Goal: Contribute content: Contribute content

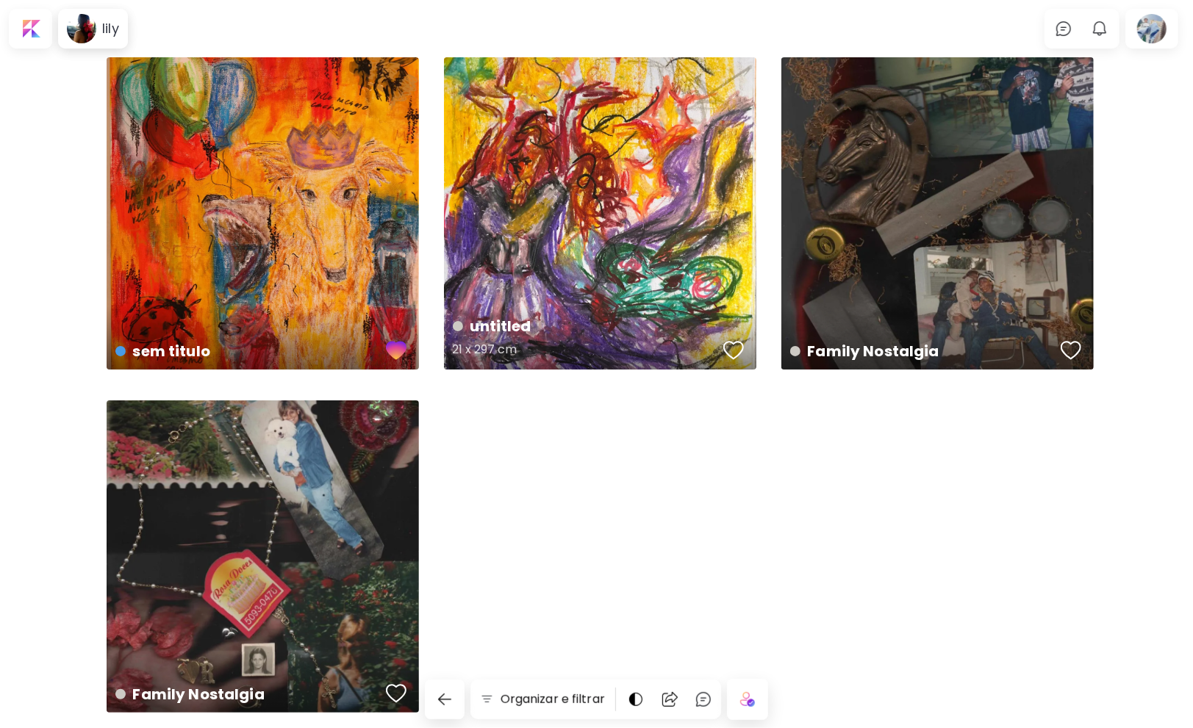
click at [726, 351] on div "button" at bounding box center [733, 350] width 21 height 22
click at [40, 27] on div at bounding box center [30, 29] width 37 height 34
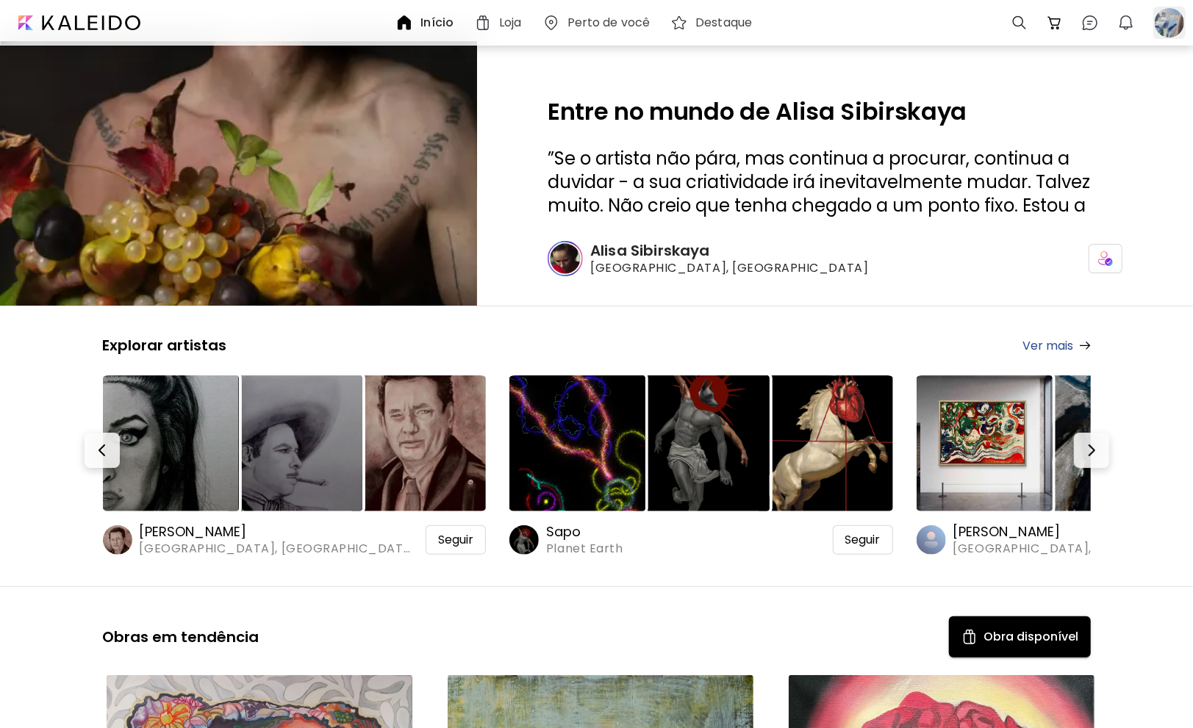
click at [1157, 22] on div at bounding box center [1169, 23] width 32 height 32
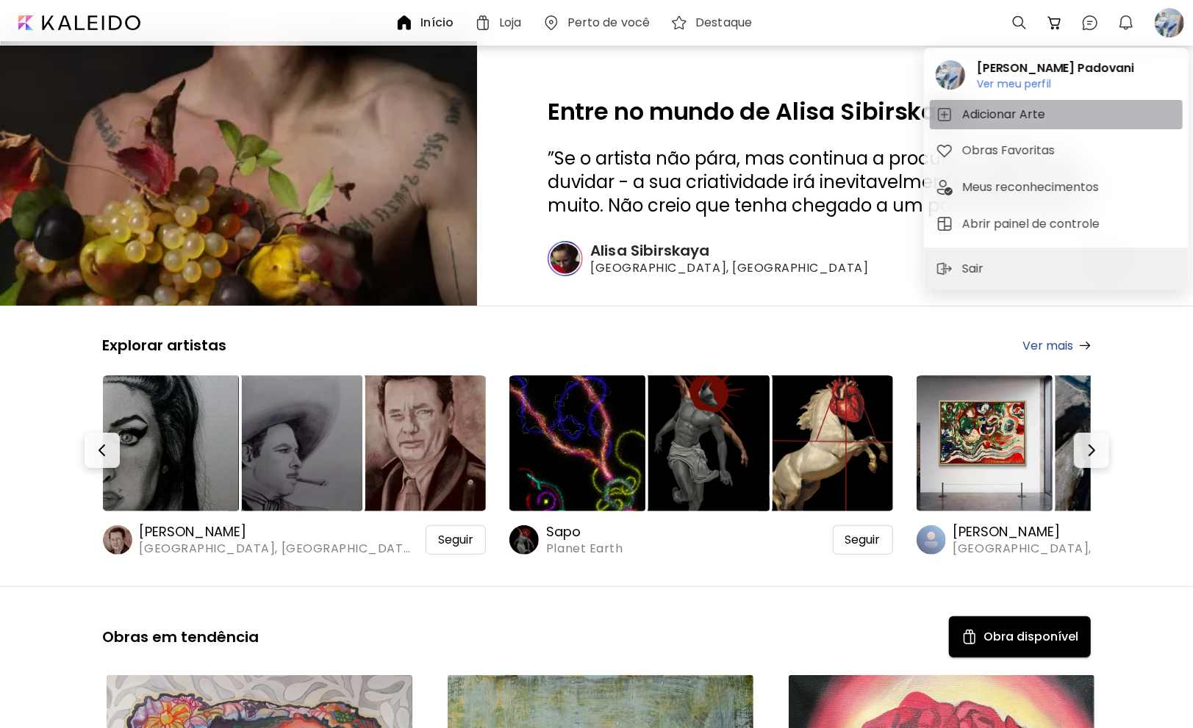
click at [1012, 113] on h5 "Adicionar Arte" at bounding box center [1005, 115] width 87 height 18
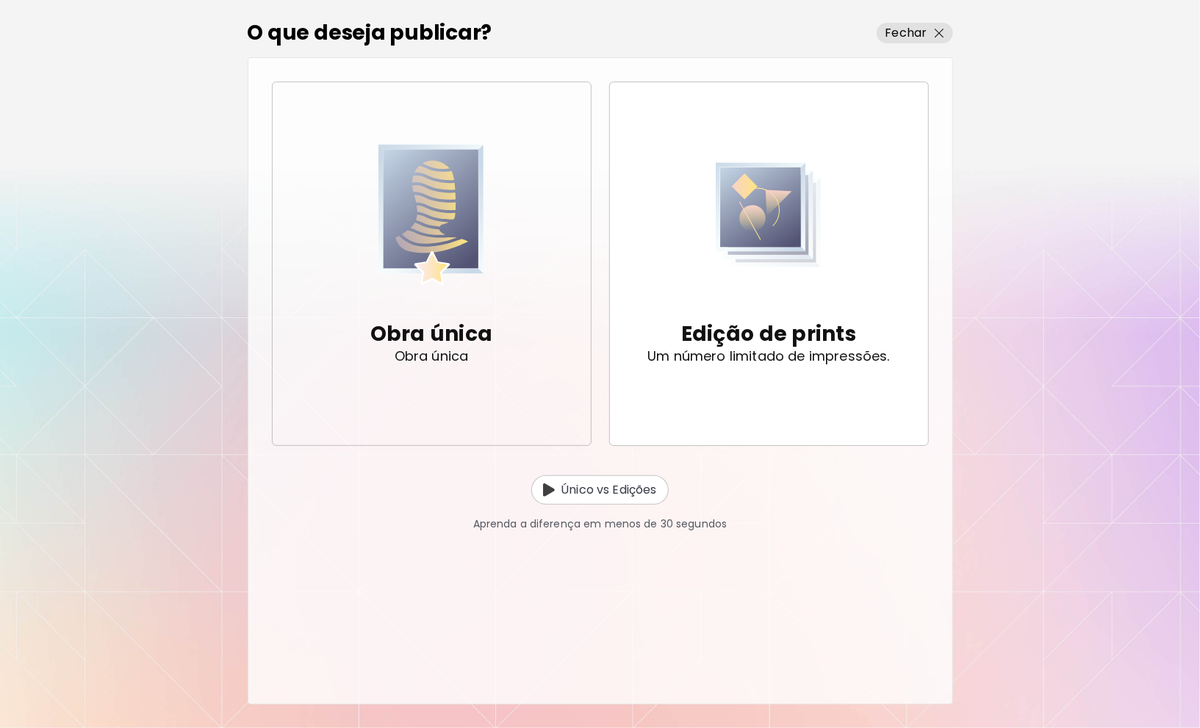
click at [416, 330] on p "Obra única" at bounding box center [431, 334] width 123 height 29
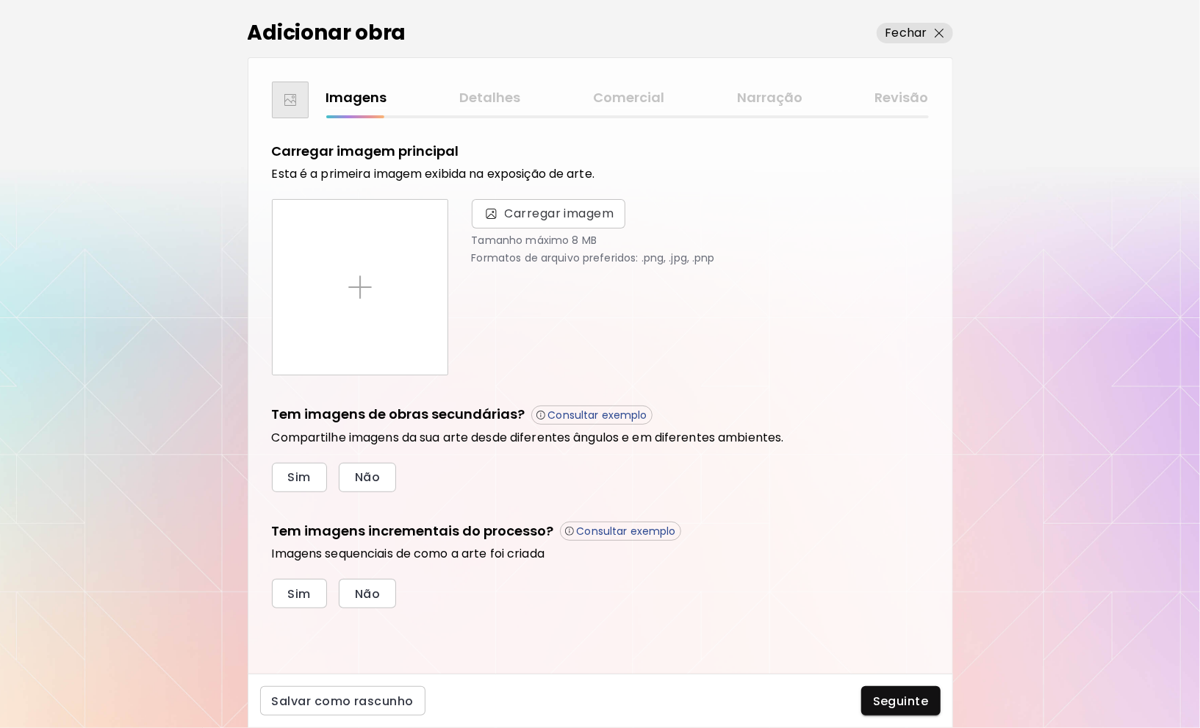
click at [513, 375] on div "Carregar imagem principal Esta é a primeira imagem exibida na exposição de arte…" at bounding box center [600, 375] width 657 height 467
click at [518, 289] on div "Carregar imagem Tamanho máximo 8 MB Formatos de arquivo preferidos: .png, .jpg,…" at bounding box center [691, 287] width 475 height 176
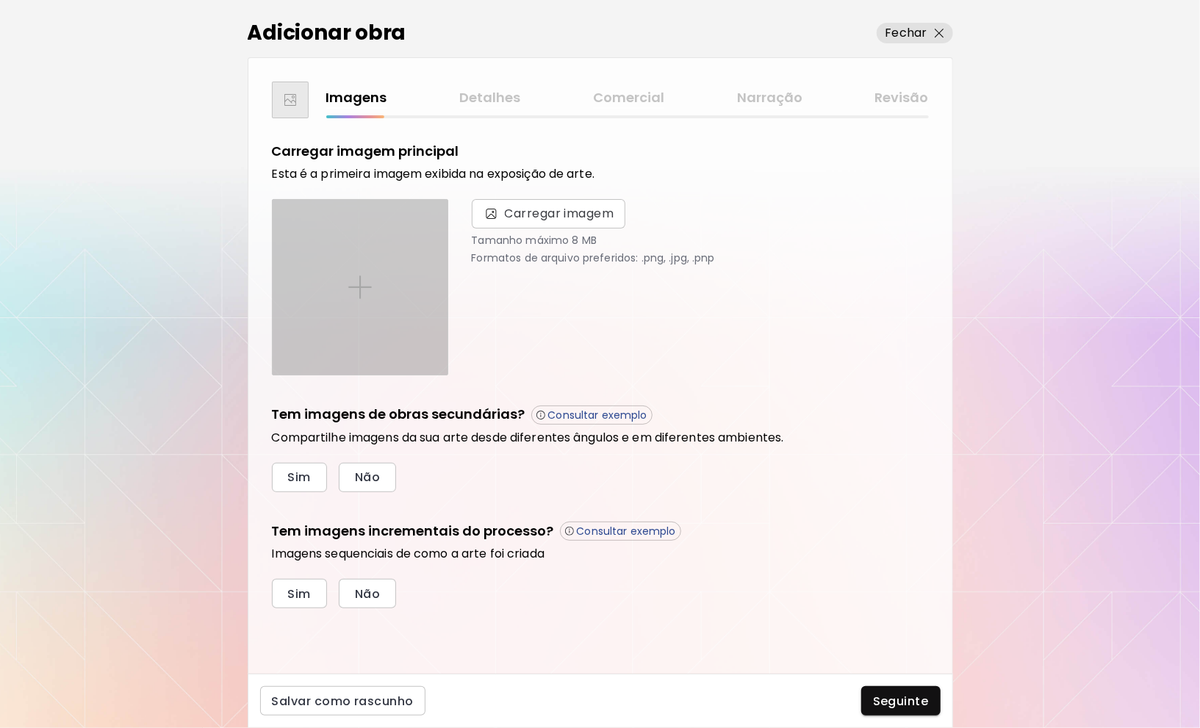
click at [414, 276] on div at bounding box center [360, 287] width 175 height 175
click at [0, 0] on input "file" at bounding box center [0, 0] width 0 height 0
click at [390, 281] on div at bounding box center [360, 287] width 175 height 175
click at [0, 0] on input "file" at bounding box center [0, 0] width 0 height 0
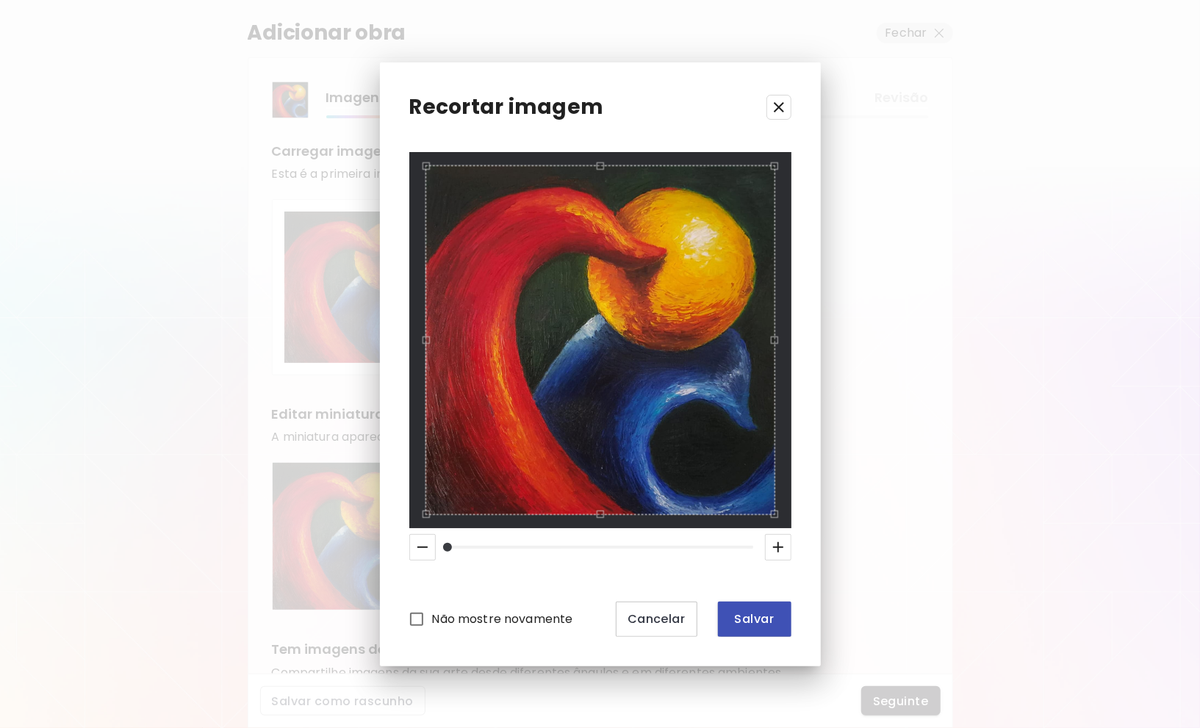
click at [767, 614] on span "Salvar" at bounding box center [755, 618] width 50 height 15
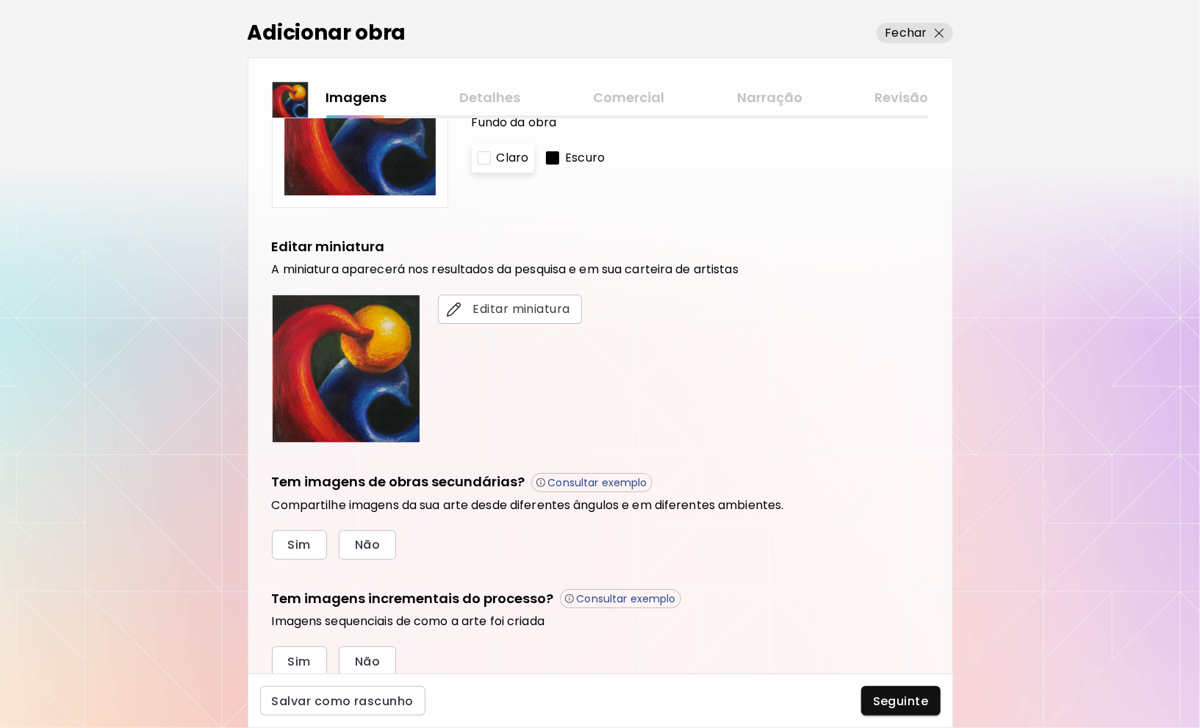
scroll to position [220, 0]
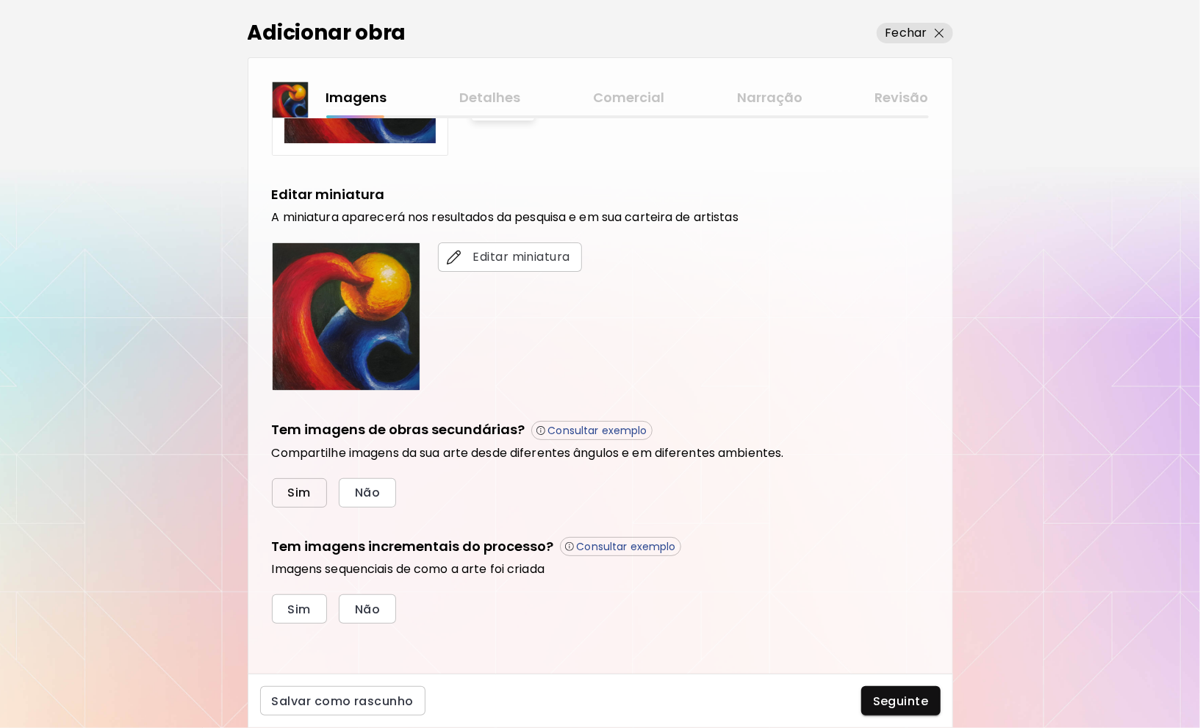
click at [305, 493] on span "Sim" at bounding box center [299, 492] width 23 height 15
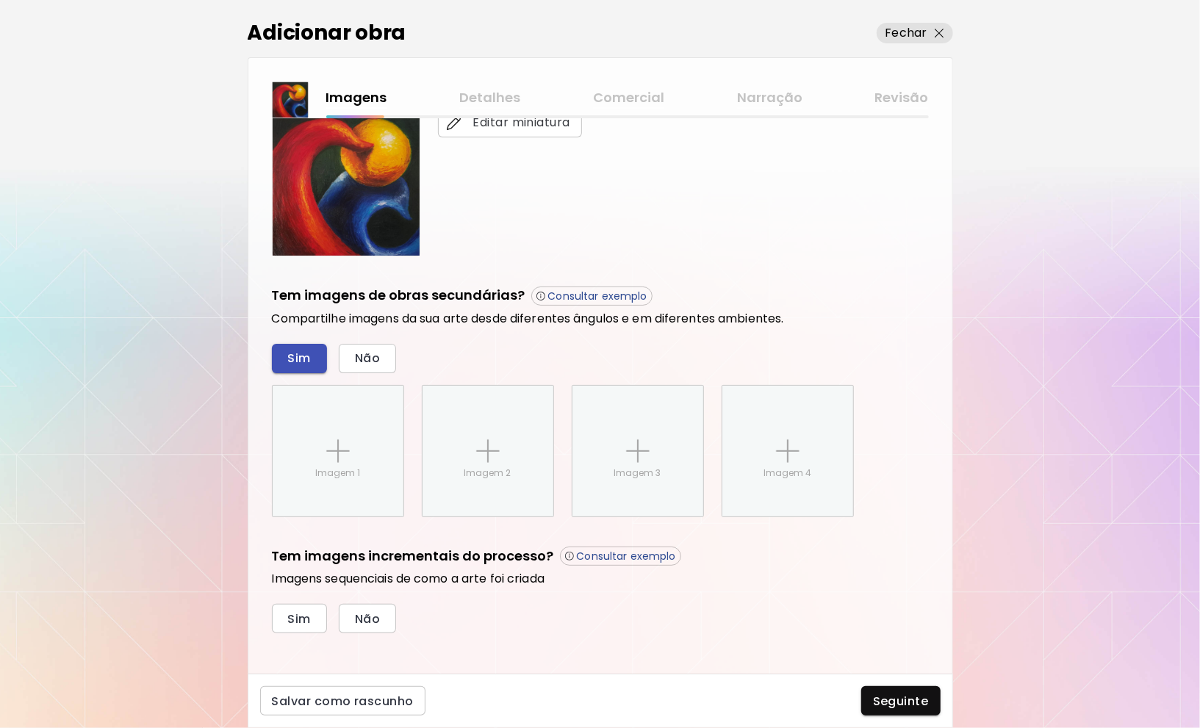
scroll to position [364, 0]
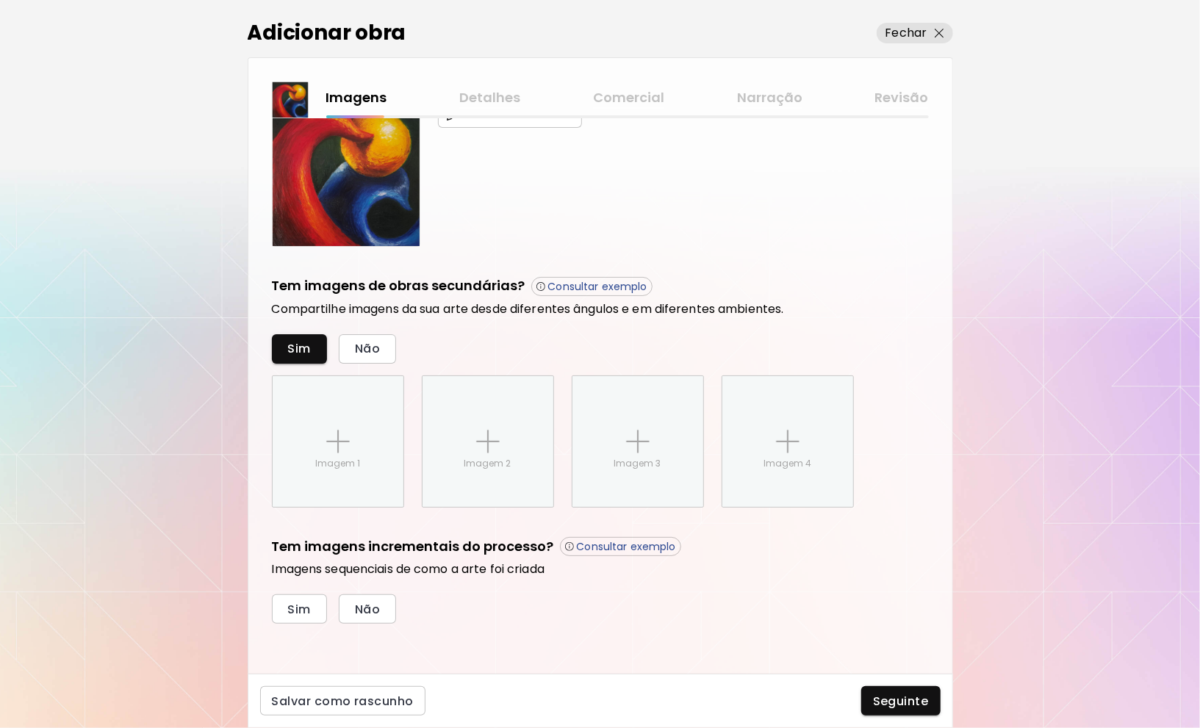
click at [902, 328] on div "Tem imagens de obras secundárias? Consultar exemplo Compartilhe imagens da sua …" at bounding box center [600, 391] width 657 height 231
click at [672, 330] on div "Tem imagens de obras secundárias? Consultar exemplo Compartilhe imagens da sua …" at bounding box center [600, 391] width 657 height 231
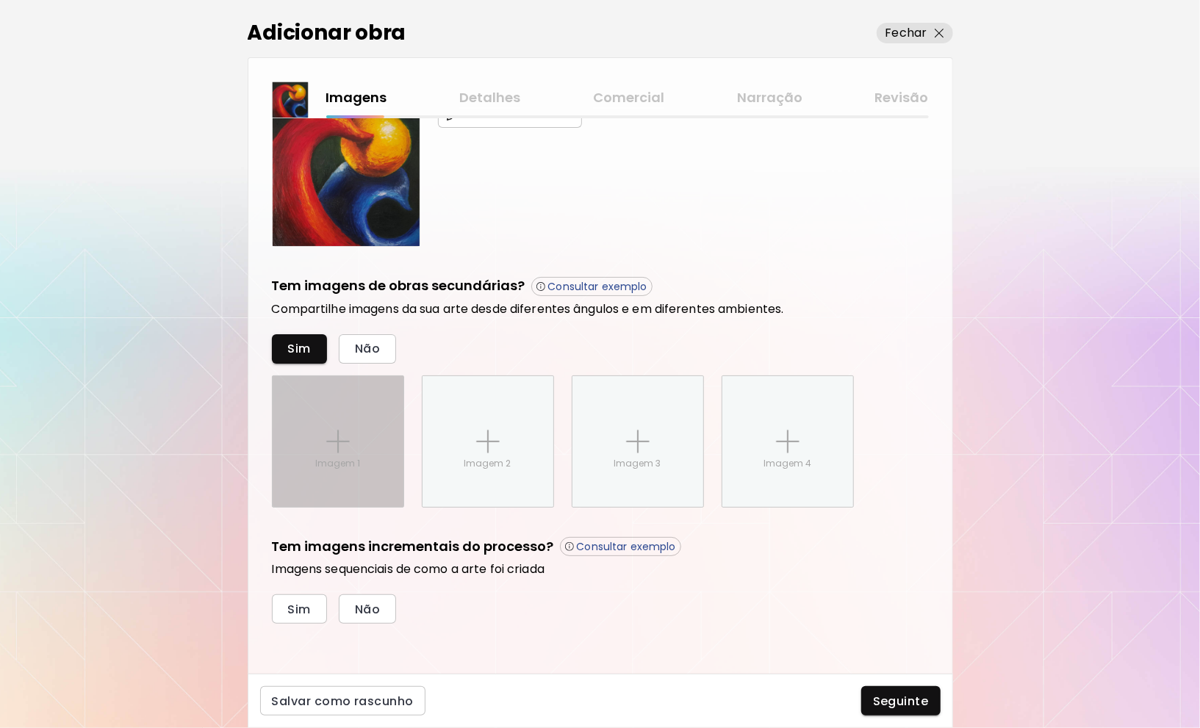
click at [347, 457] on p "Imagem 1" at bounding box center [337, 463] width 45 height 13
click at [0, 0] on input "Imagem 1" at bounding box center [0, 0] width 0 height 0
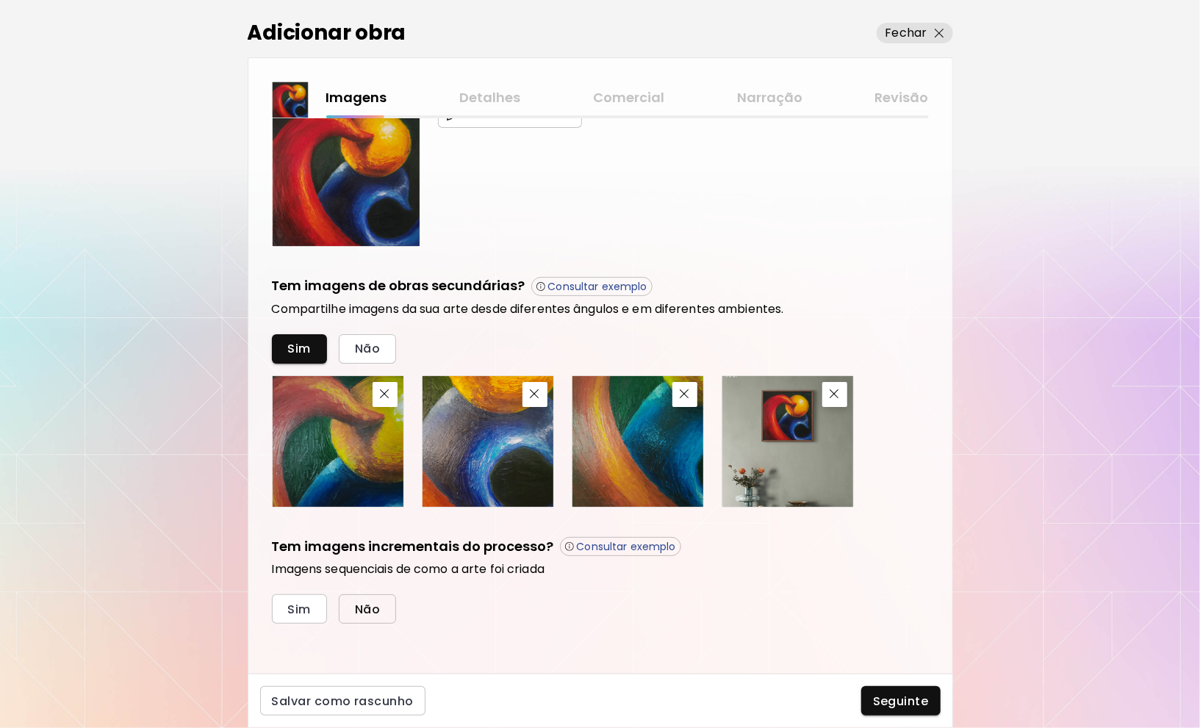
click at [364, 613] on span "Não" at bounding box center [367, 609] width 25 height 15
click at [886, 697] on span "Seguinte" at bounding box center [901, 701] width 56 height 15
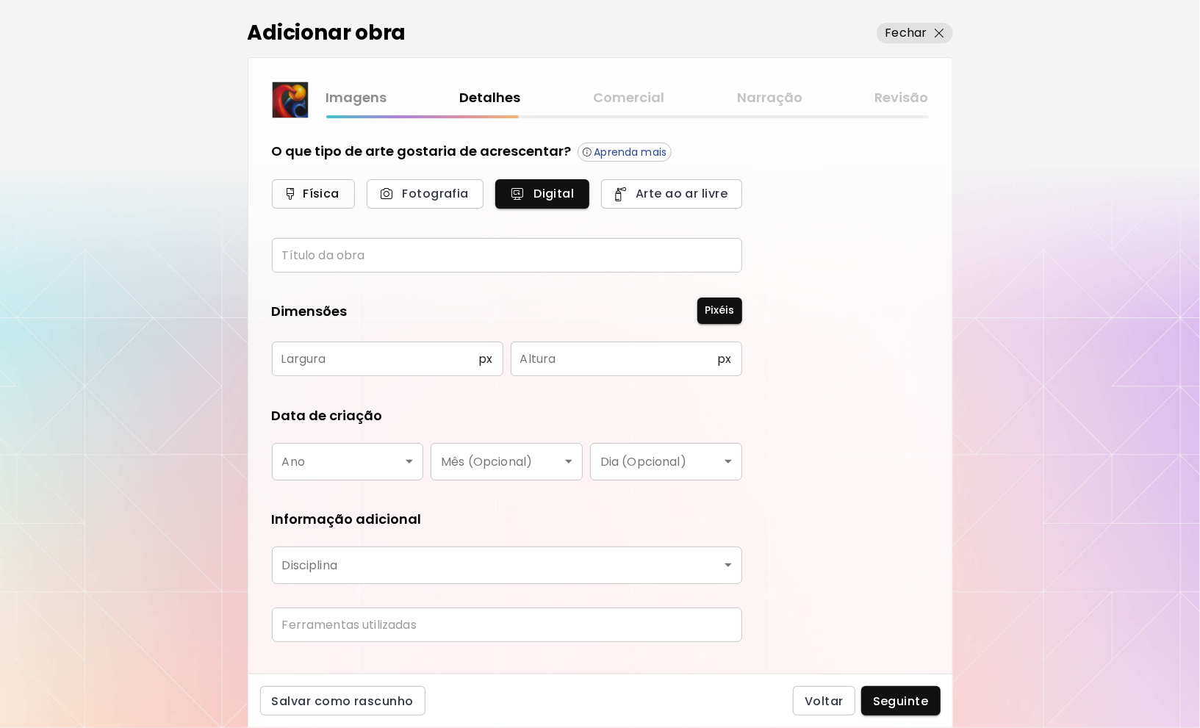
click at [346, 191] on button "Física" at bounding box center [313, 193] width 83 height 29
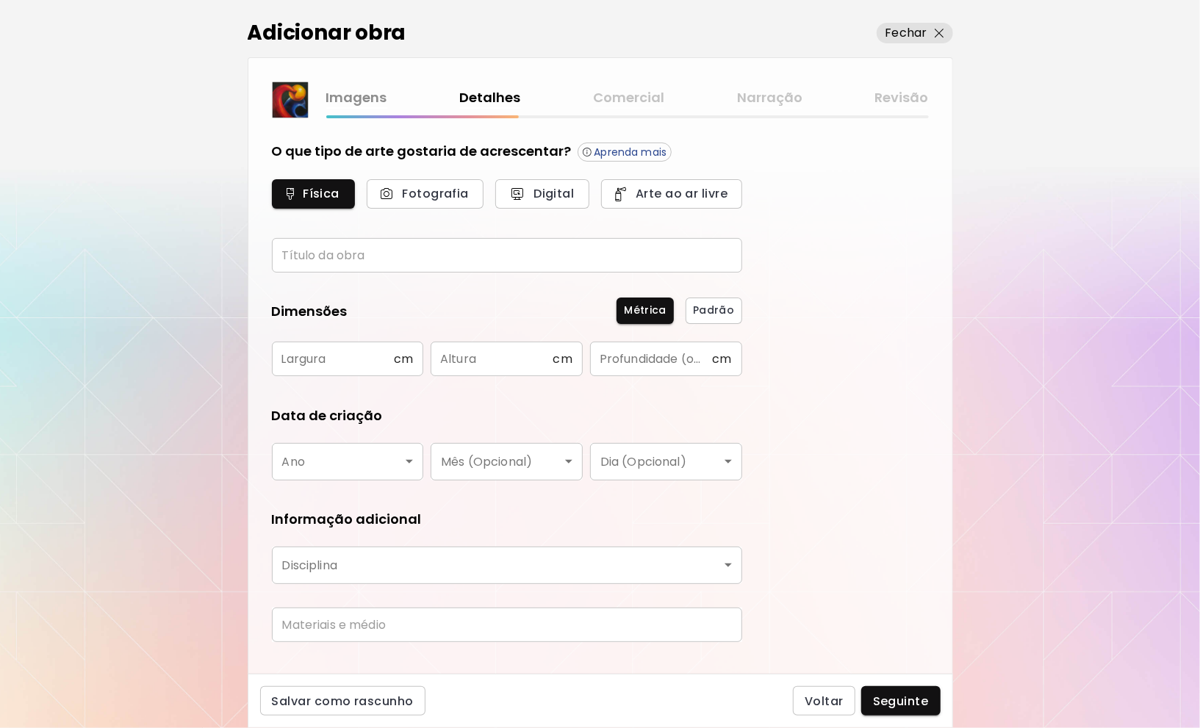
click at [397, 246] on input "text" at bounding box center [507, 255] width 470 height 35
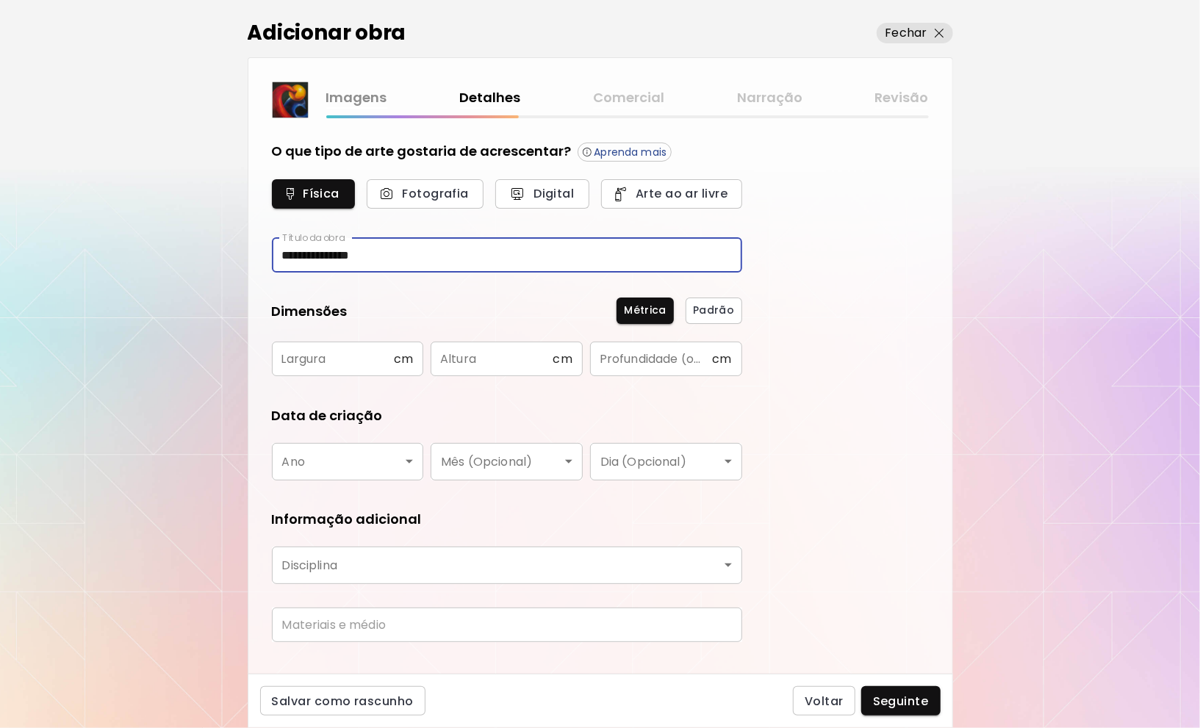
type input "**********"
click at [306, 346] on input "text" at bounding box center [333, 359] width 122 height 35
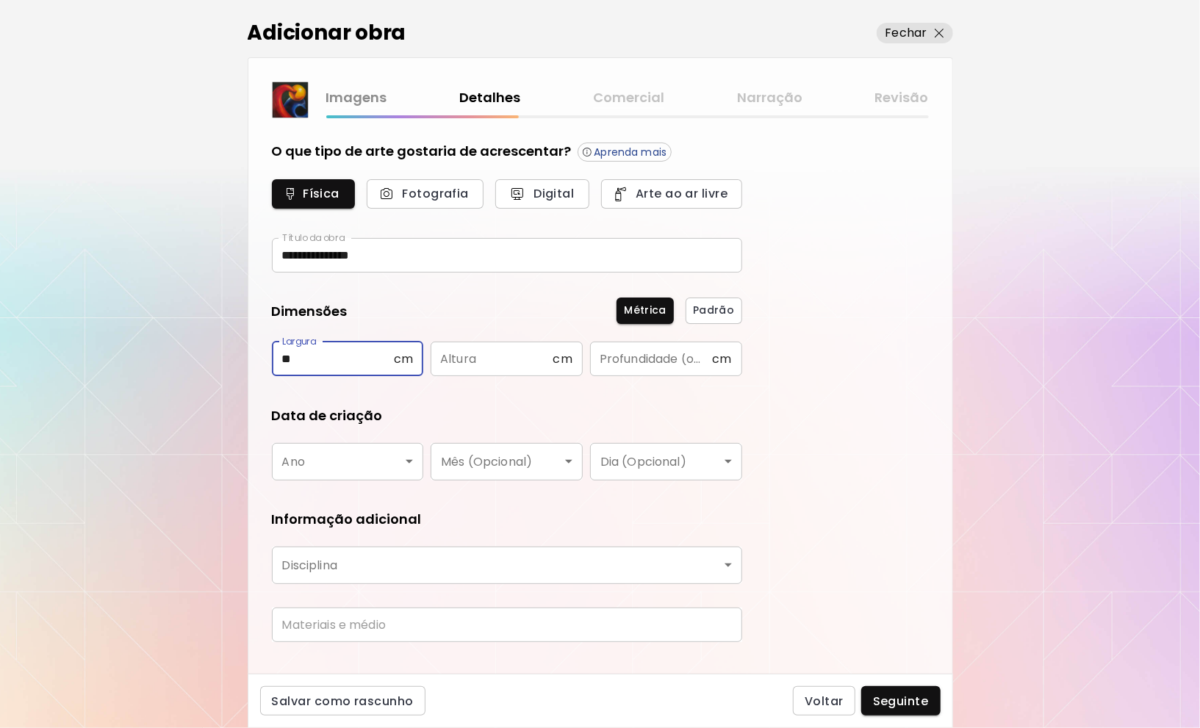
type input "**"
click at [525, 353] on input "text" at bounding box center [492, 359] width 122 height 35
type input "**"
click at [648, 357] on input "text" at bounding box center [651, 359] width 122 height 35
type input "*"
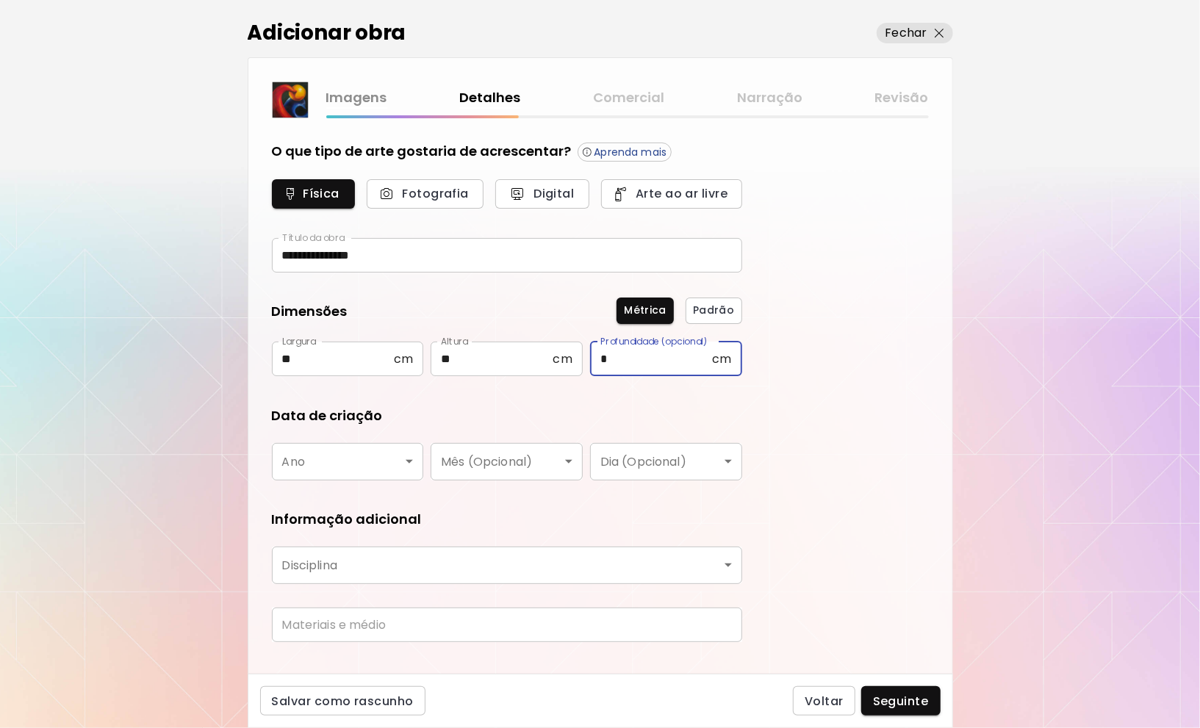
click at [338, 458] on body "**********" at bounding box center [600, 364] width 1200 height 728
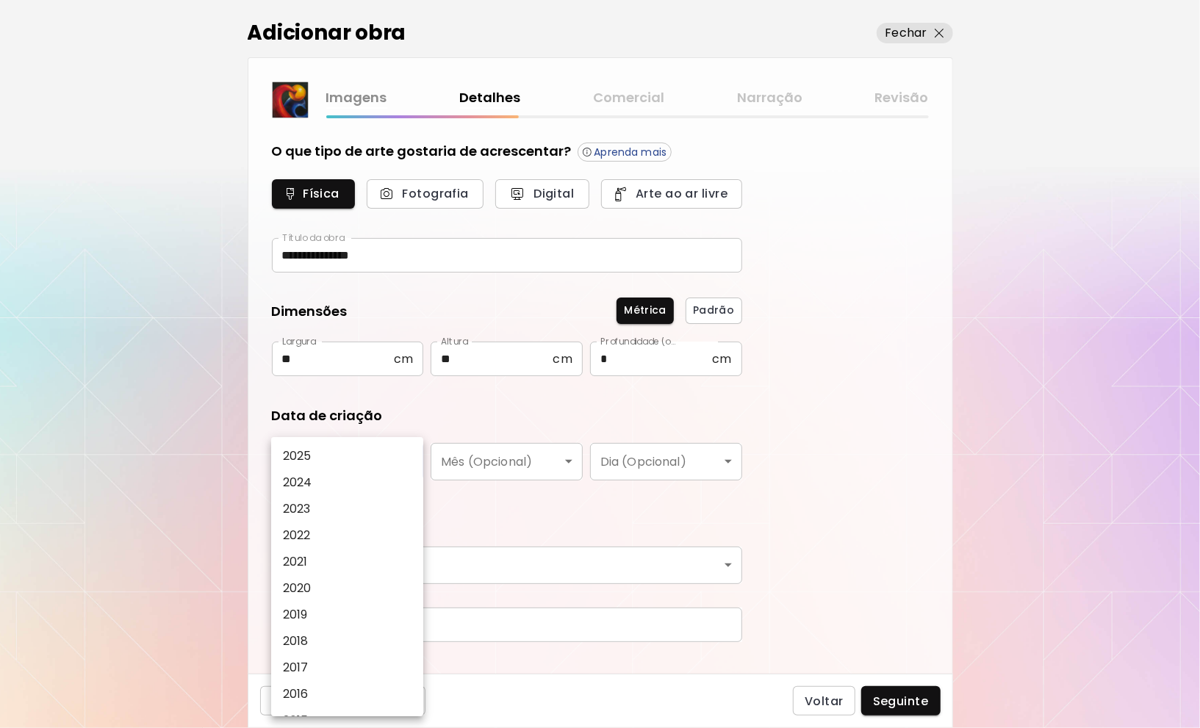
click at [337, 458] on li "2025" at bounding box center [350, 456] width 159 height 26
type input "****"
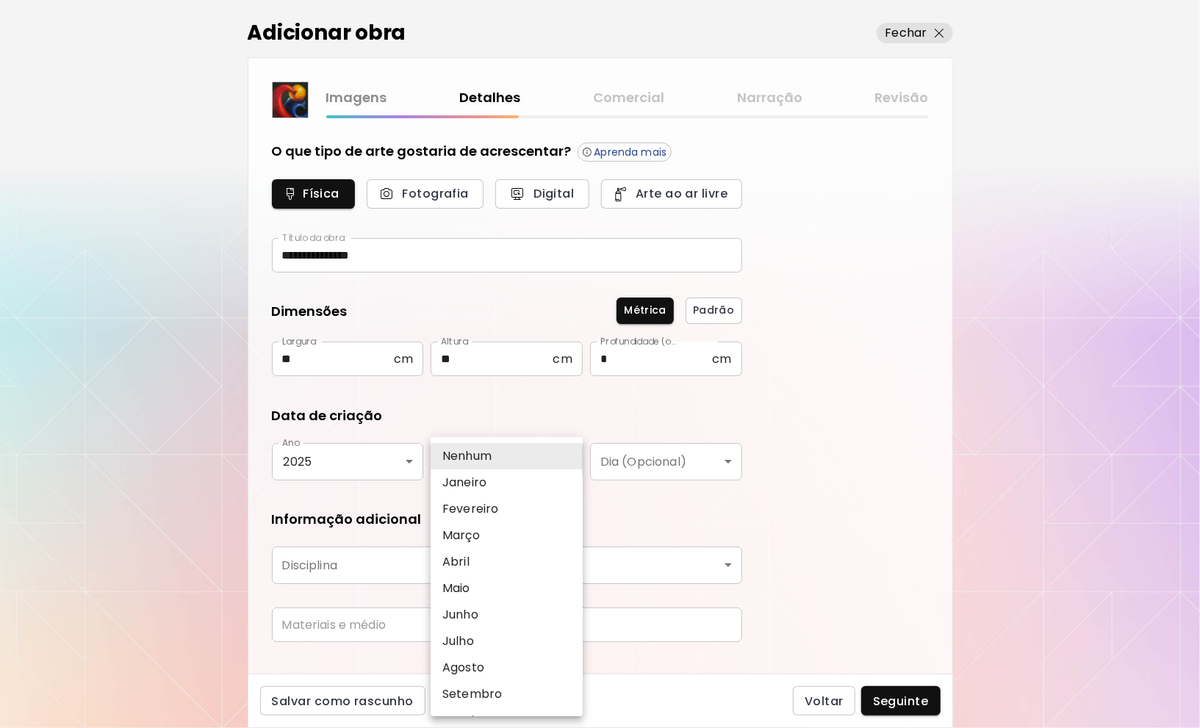
click at [516, 459] on body "**********" at bounding box center [600, 364] width 1200 height 728
click at [481, 667] on p "Agosto" at bounding box center [463, 668] width 42 height 18
type input "******"
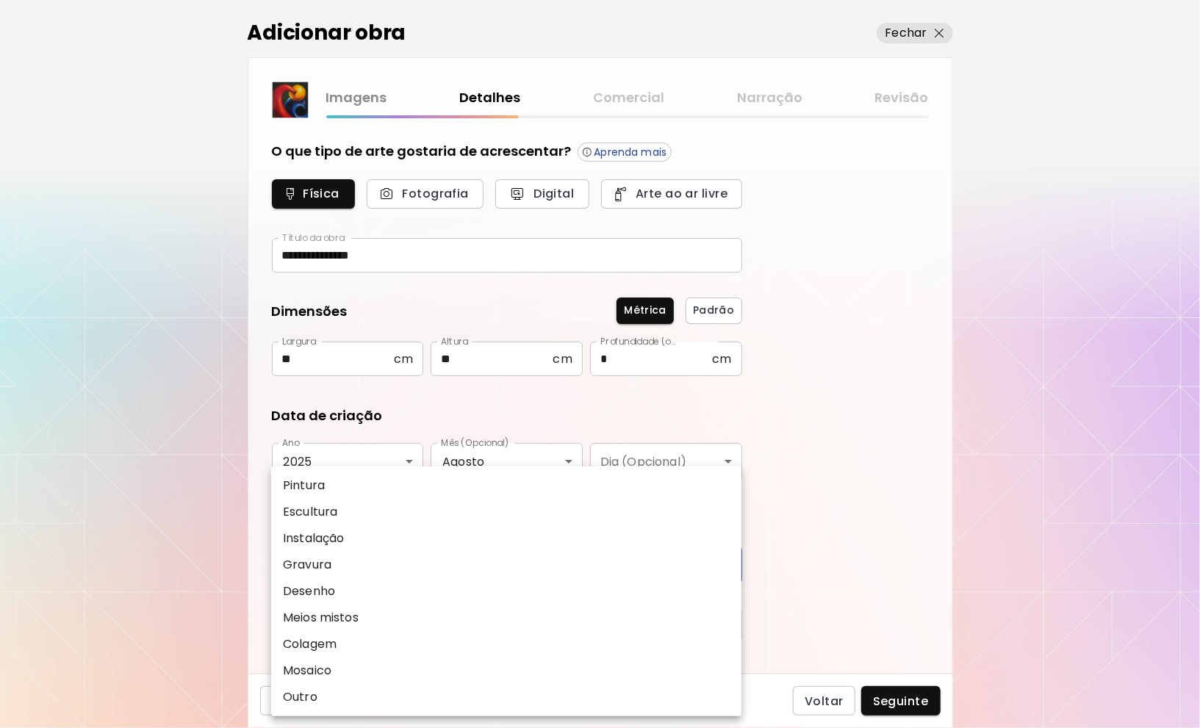
click at [348, 566] on body "**********" at bounding box center [600, 364] width 1200 height 728
click at [330, 489] on li "Pintura" at bounding box center [506, 485] width 470 height 26
type input "********"
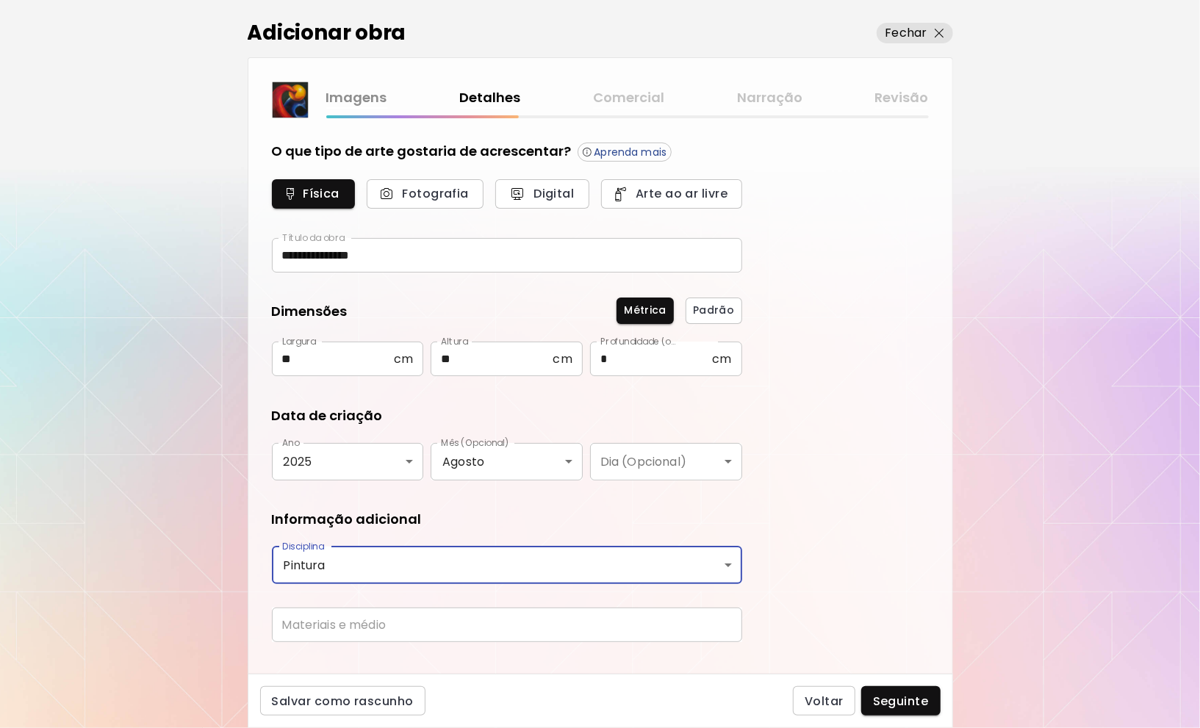
click at [375, 621] on input "text" at bounding box center [507, 625] width 470 height 35
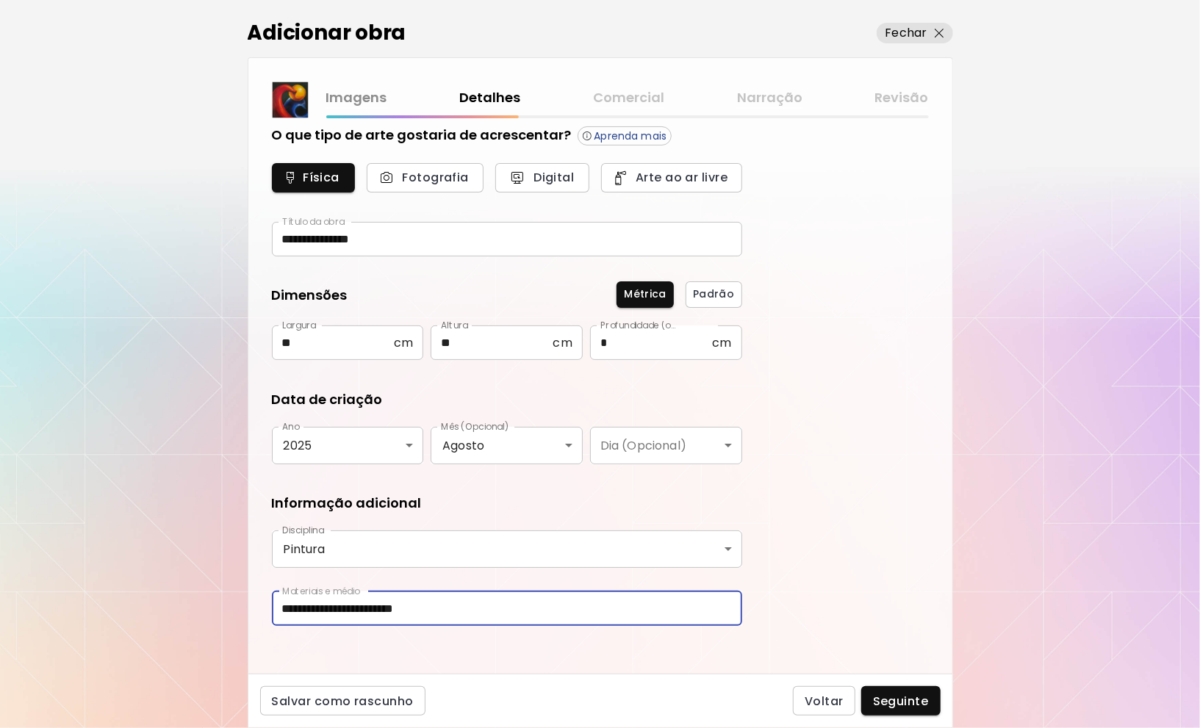
scroll to position [25, 0]
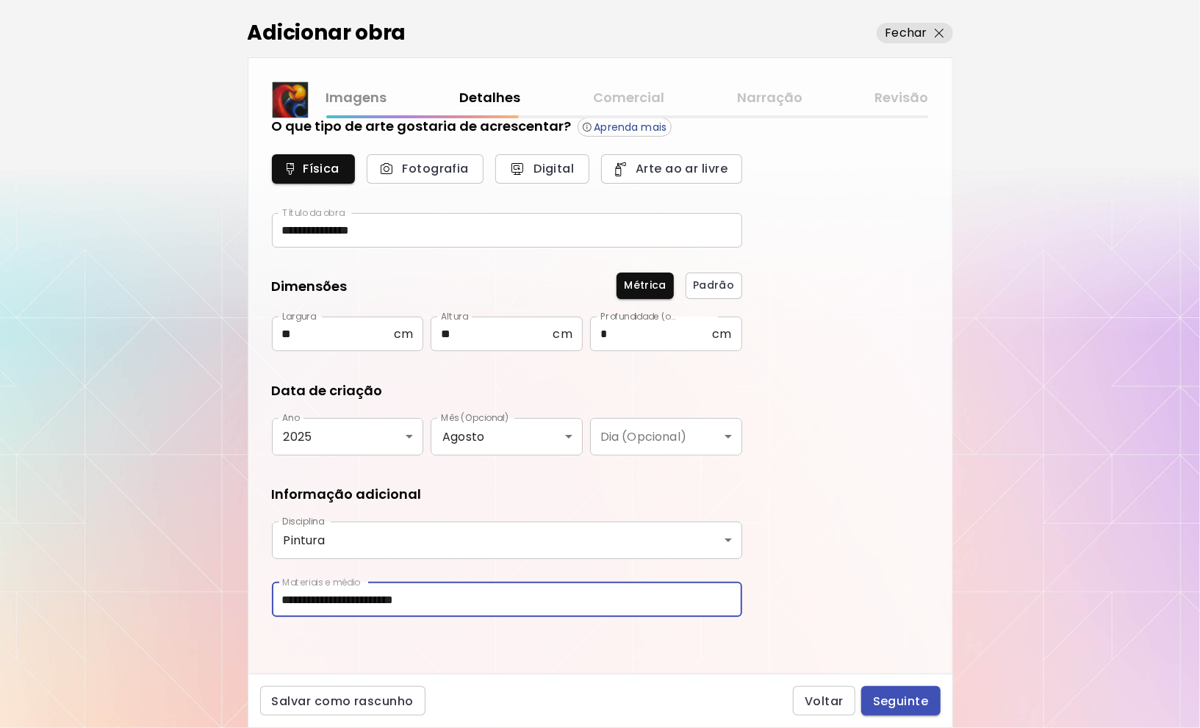
type input "**********"
click at [902, 697] on span "Seguinte" at bounding box center [901, 701] width 56 height 15
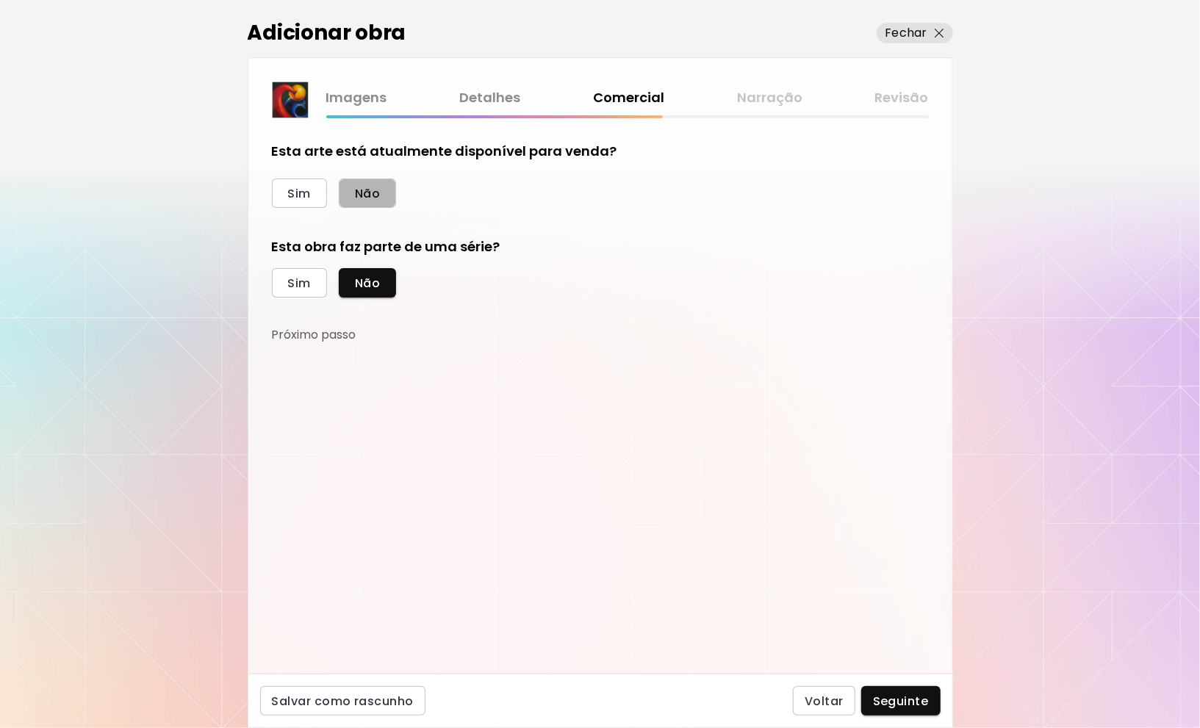
click at [382, 199] on button "Não" at bounding box center [367, 193] width 57 height 29
click at [898, 696] on span "Seguinte" at bounding box center [901, 701] width 56 height 15
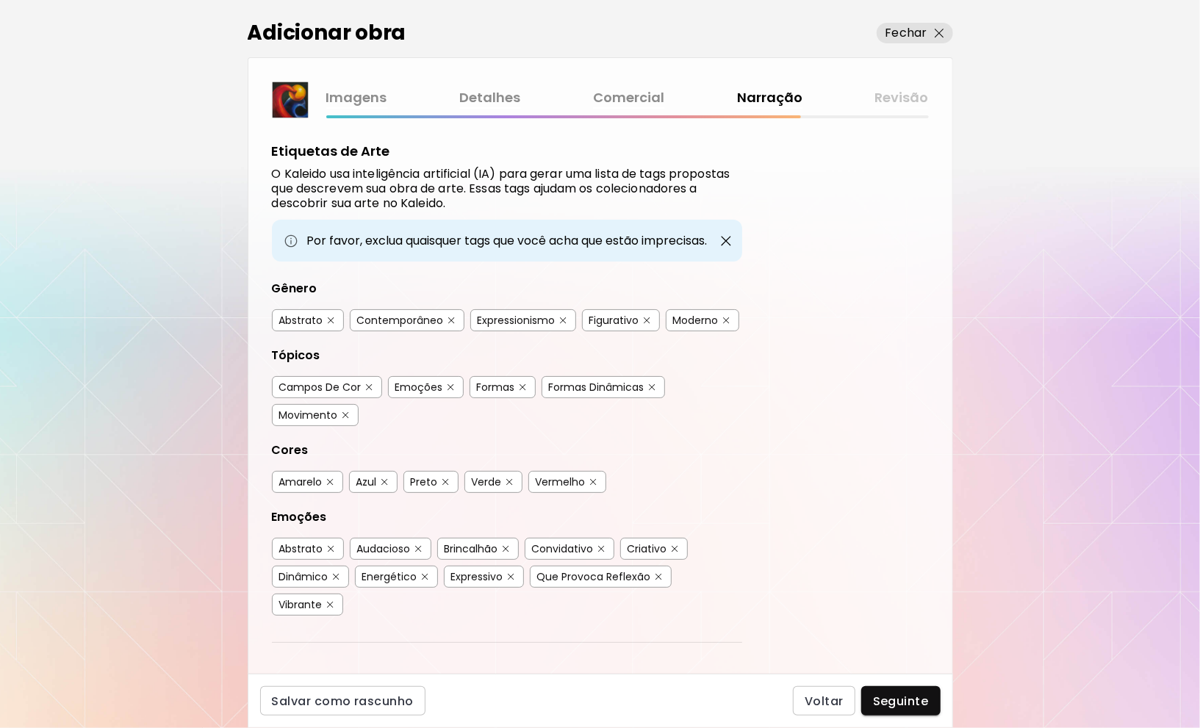
click at [642, 315] on button "button" at bounding box center [647, 320] width 11 height 11
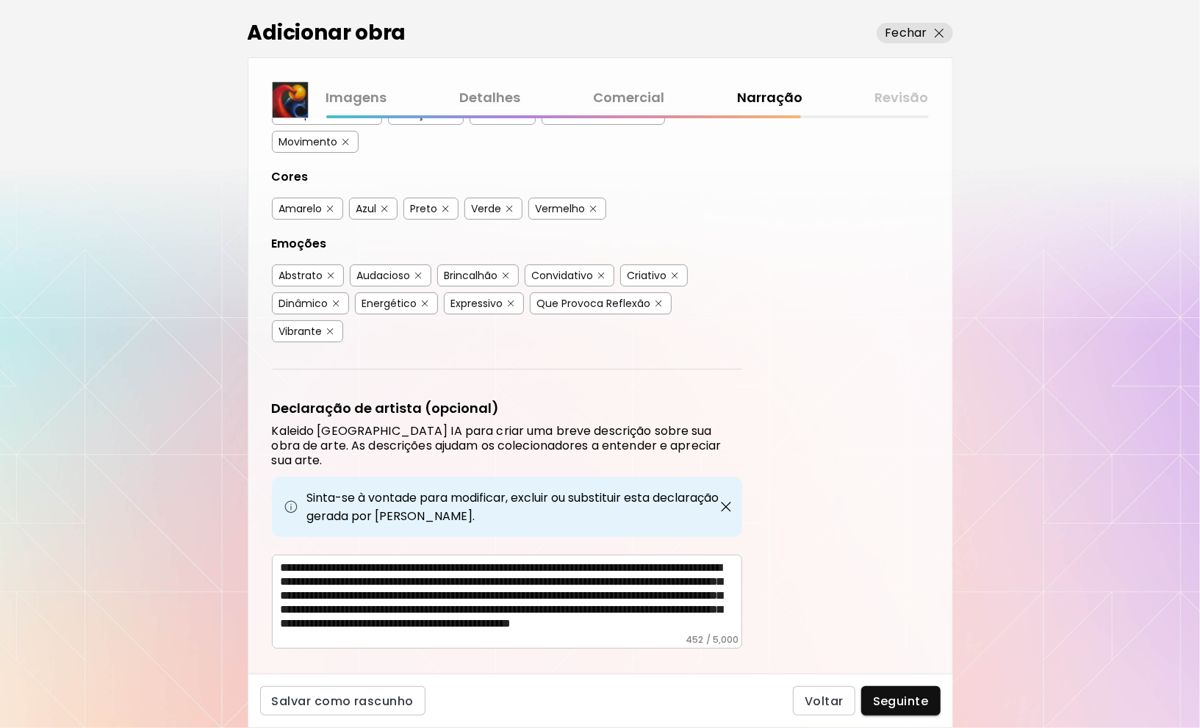
scroll to position [25, 0]
click at [888, 694] on span "Seguinte" at bounding box center [901, 701] width 56 height 15
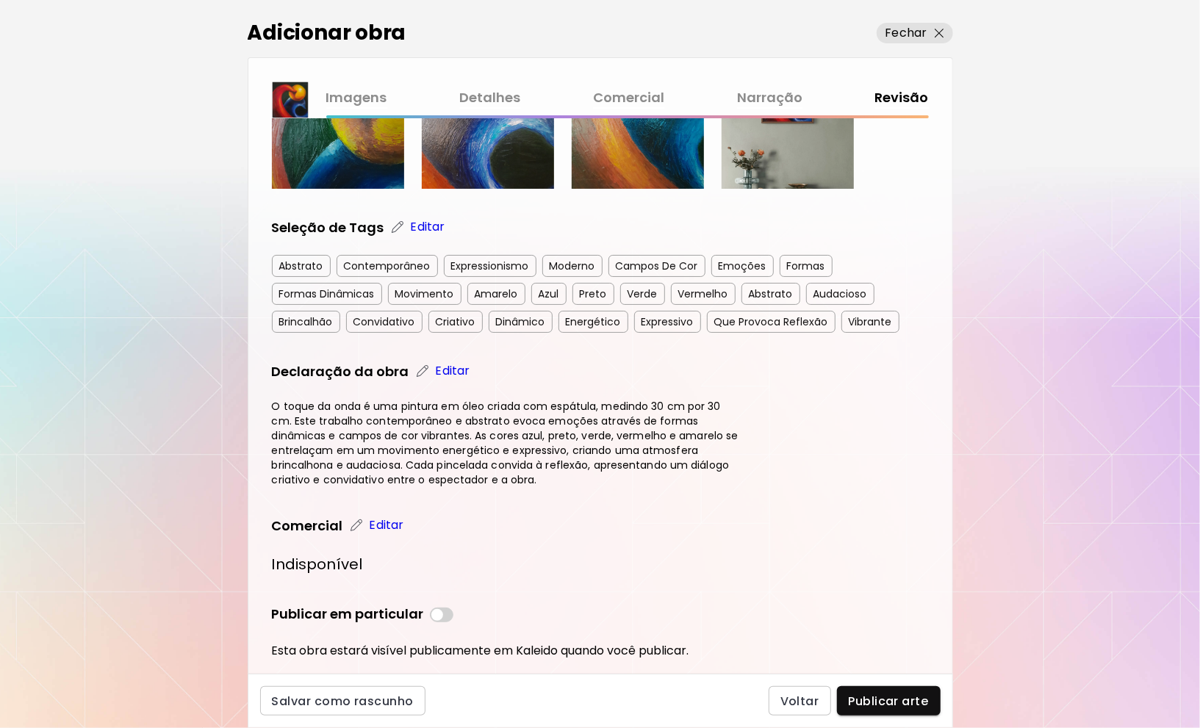
scroll to position [422, 0]
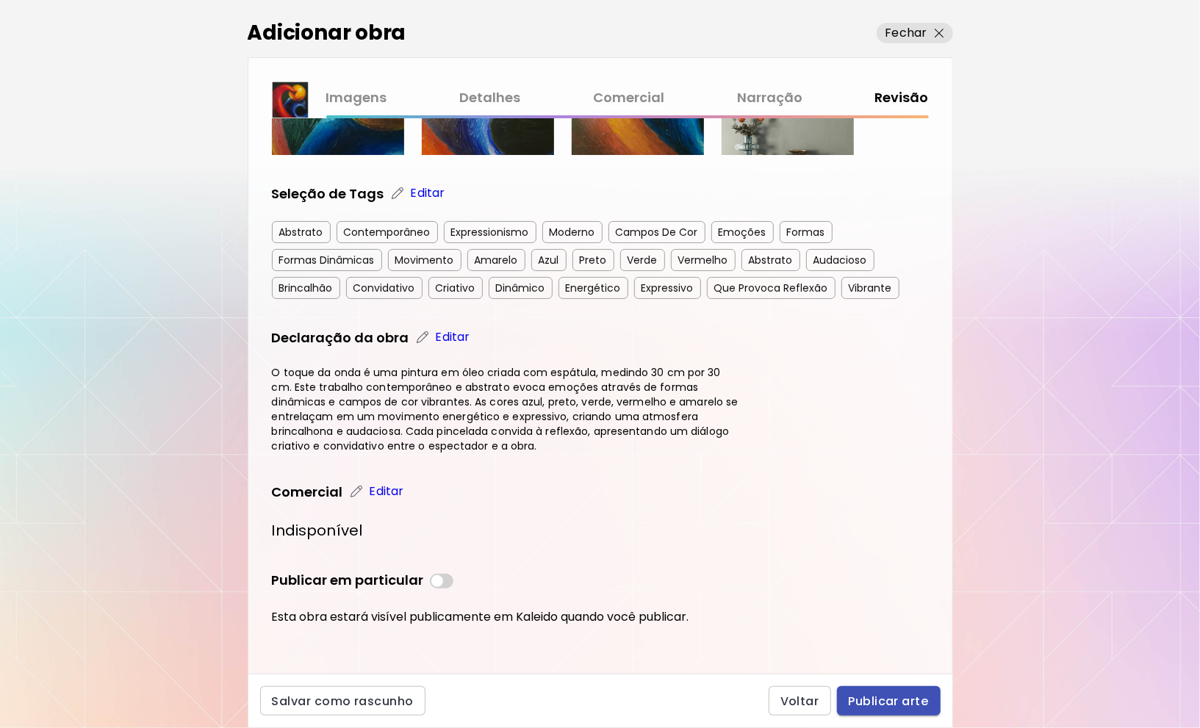
click at [888, 694] on span "Publicar arte" at bounding box center [889, 701] width 80 height 15
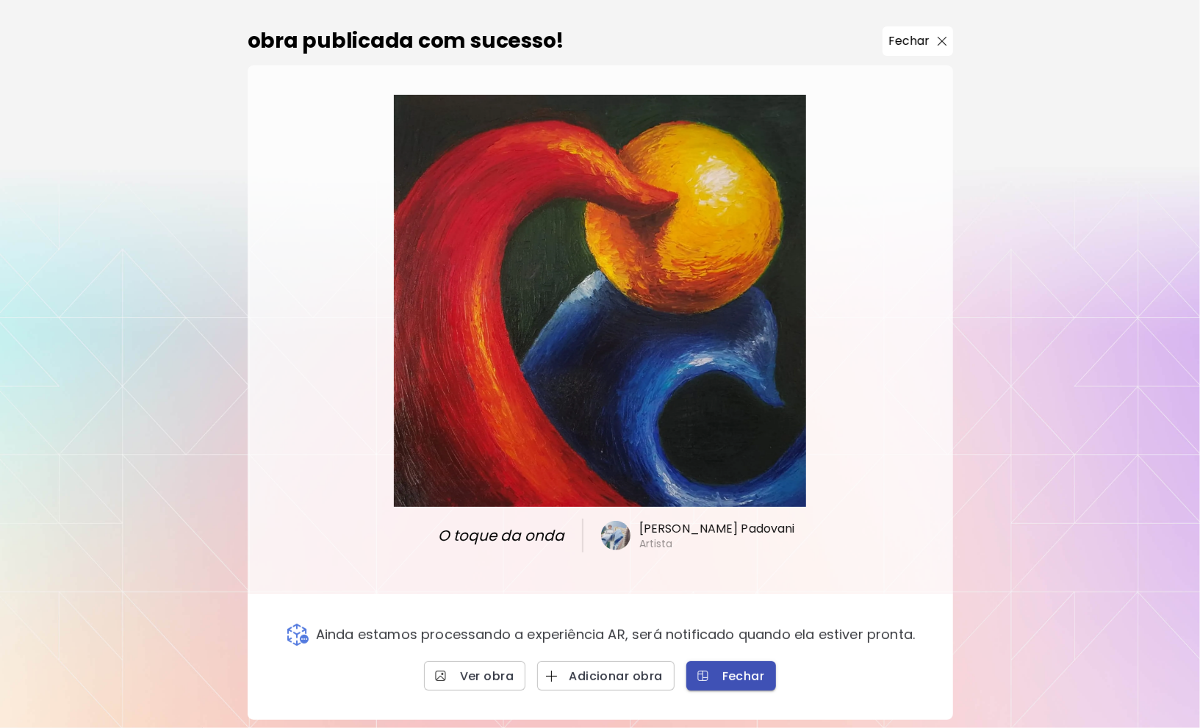
click at [743, 677] on span "Fechar" at bounding box center [731, 676] width 67 height 15
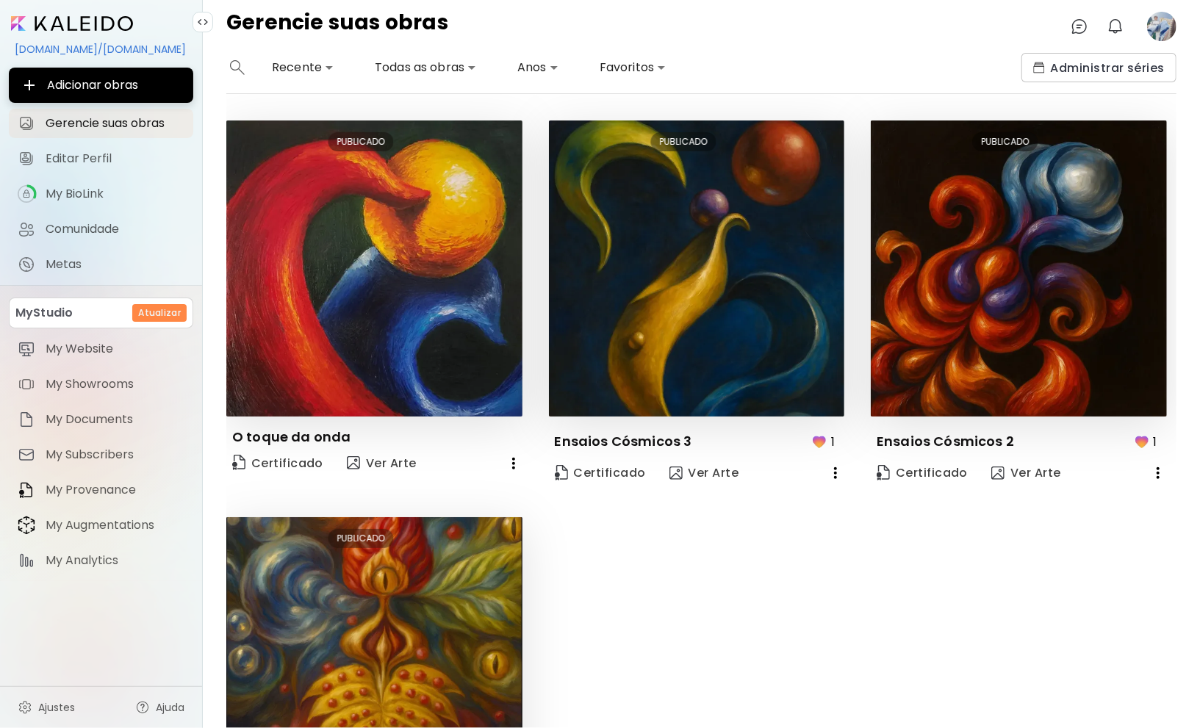
click at [151, 309] on h6 "Atualizar" at bounding box center [159, 312] width 43 height 13
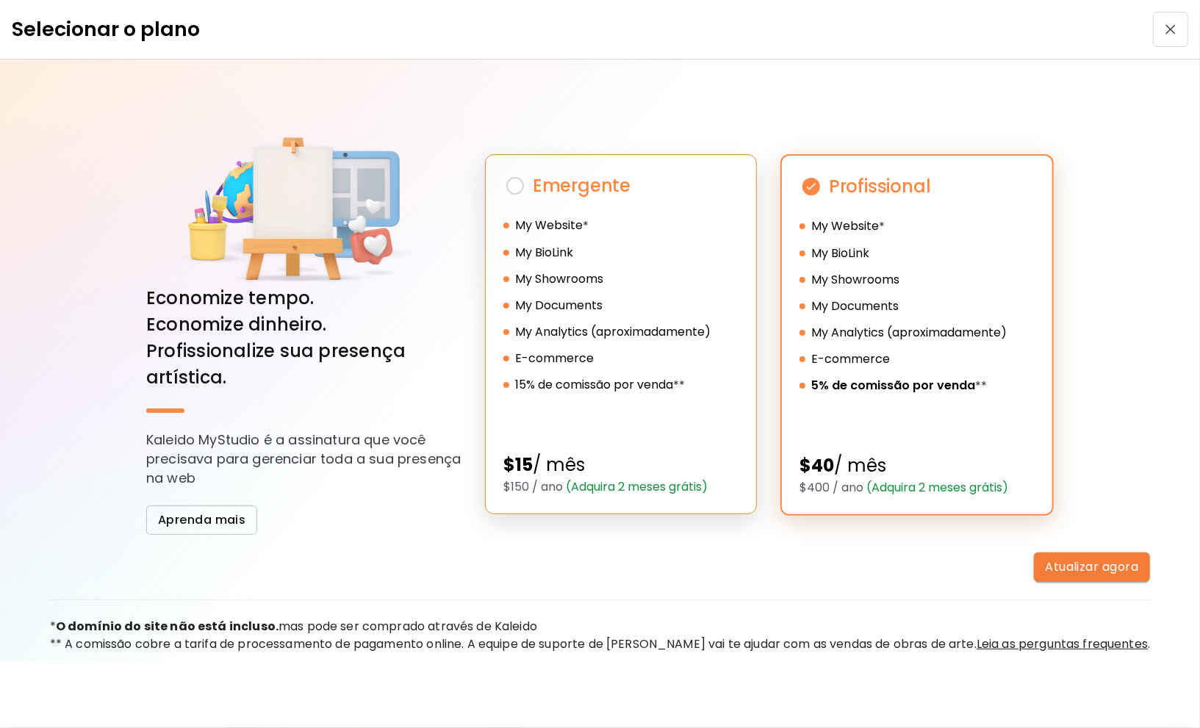
click at [686, 401] on div "Emergente My Website * My BioLink My Showrooms My Documents My Analytics (aprox…" at bounding box center [621, 334] width 272 height 360
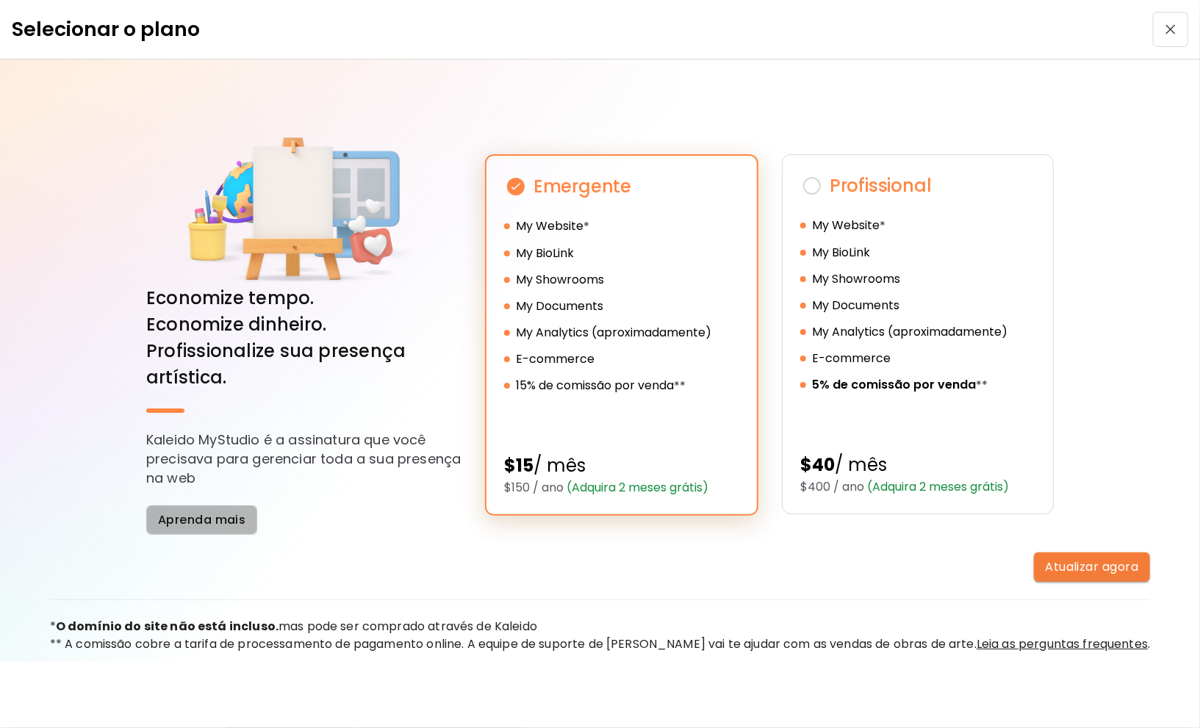
click at [218, 515] on span "Aprenda mais" at bounding box center [202, 519] width 88 height 15
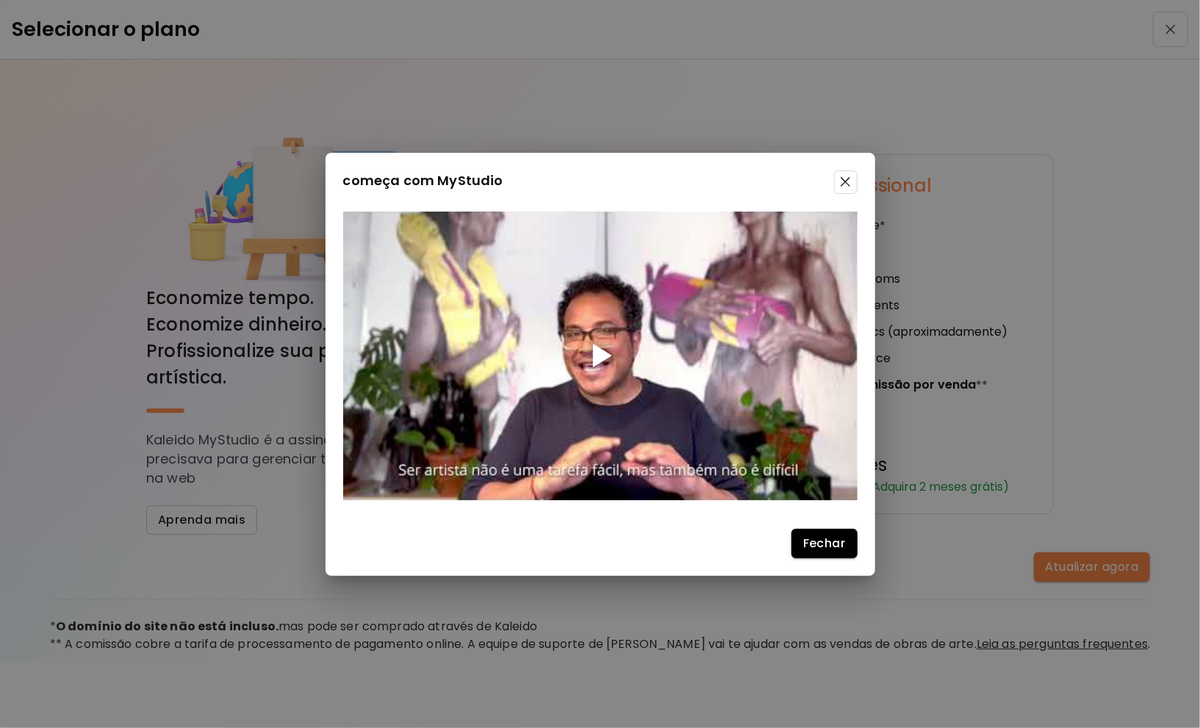
click at [694, 373] on div at bounding box center [600, 357] width 514 height 290
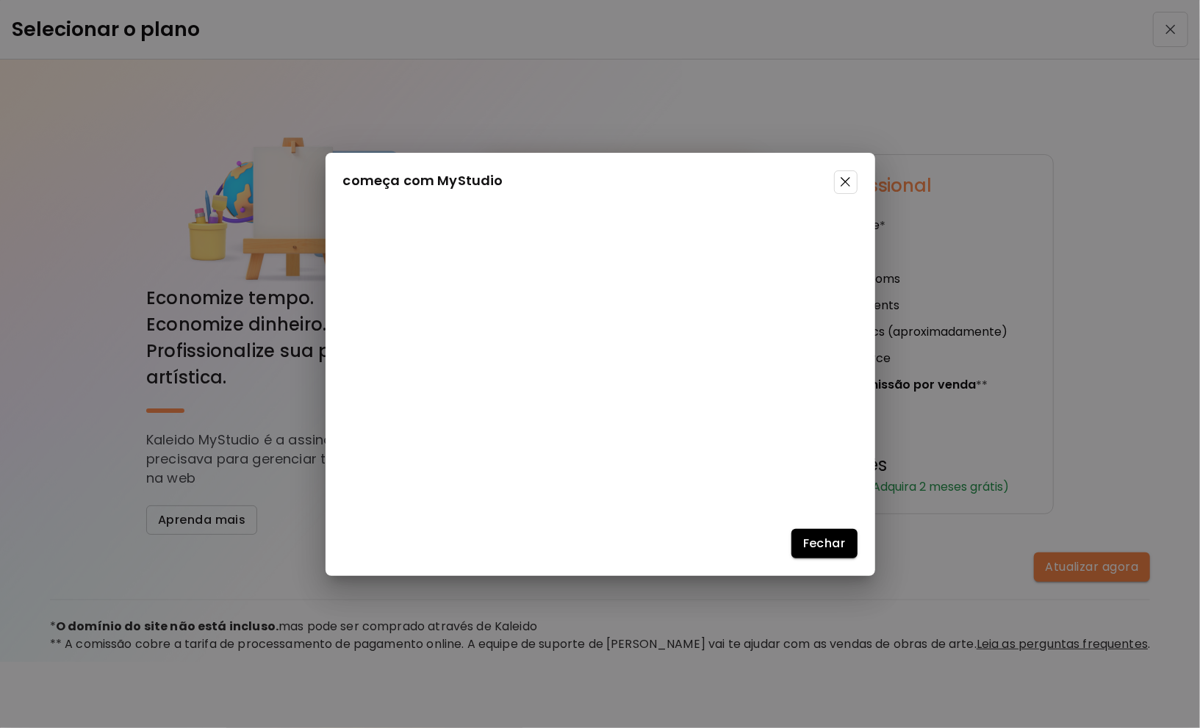
click at [852, 183] on span at bounding box center [846, 182] width 24 height 24
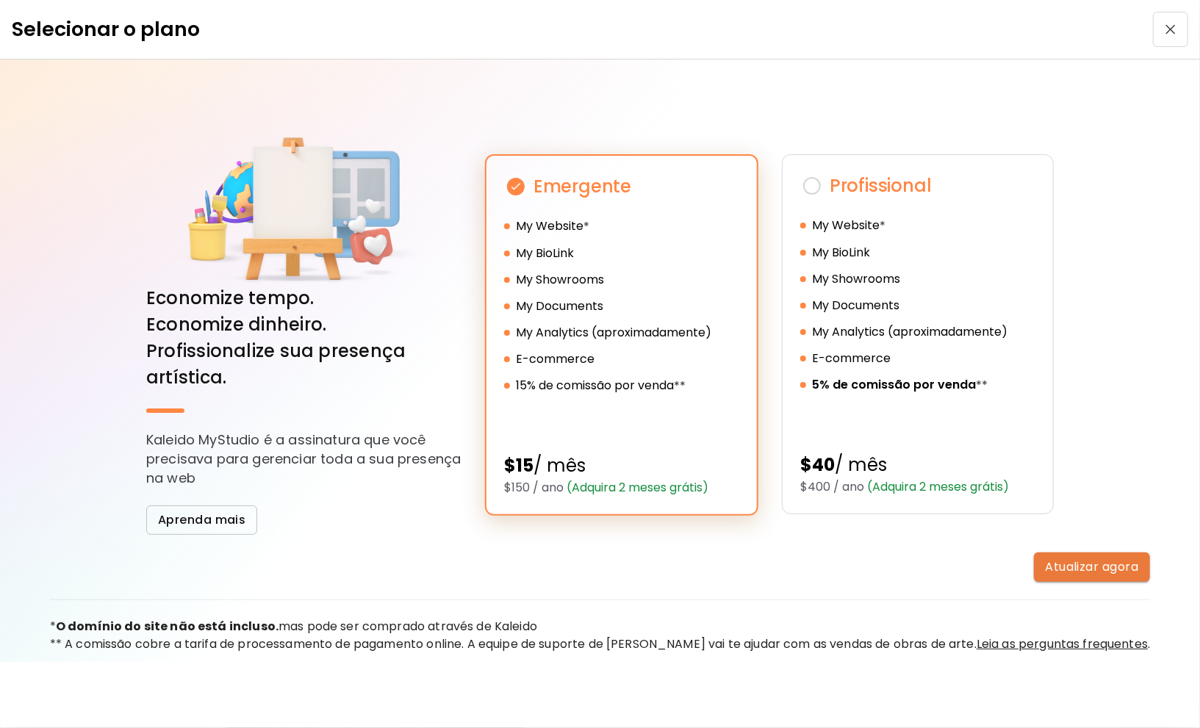
click at [1046, 569] on span "Atualizar agora" at bounding box center [1092, 566] width 93 height 15
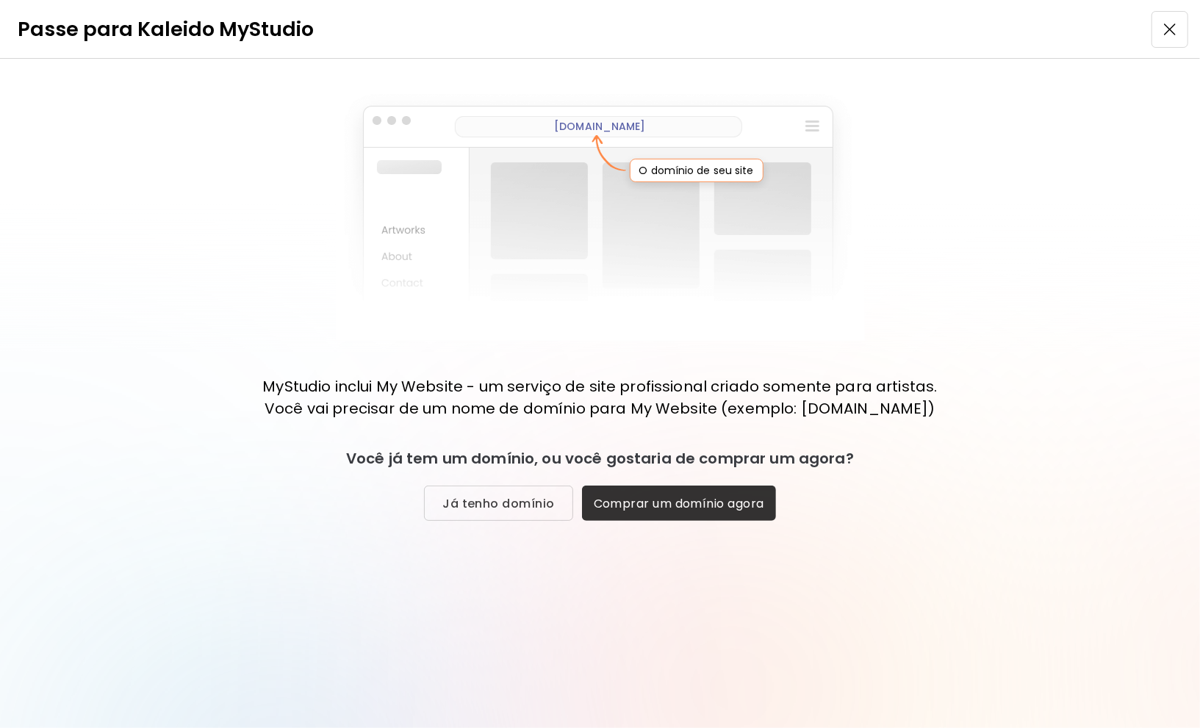
click at [594, 130] on h6 "[DOMAIN_NAME]" at bounding box center [599, 126] width 91 height 15
click at [605, 129] on h6 "[DOMAIN_NAME]" at bounding box center [599, 126] width 91 height 15
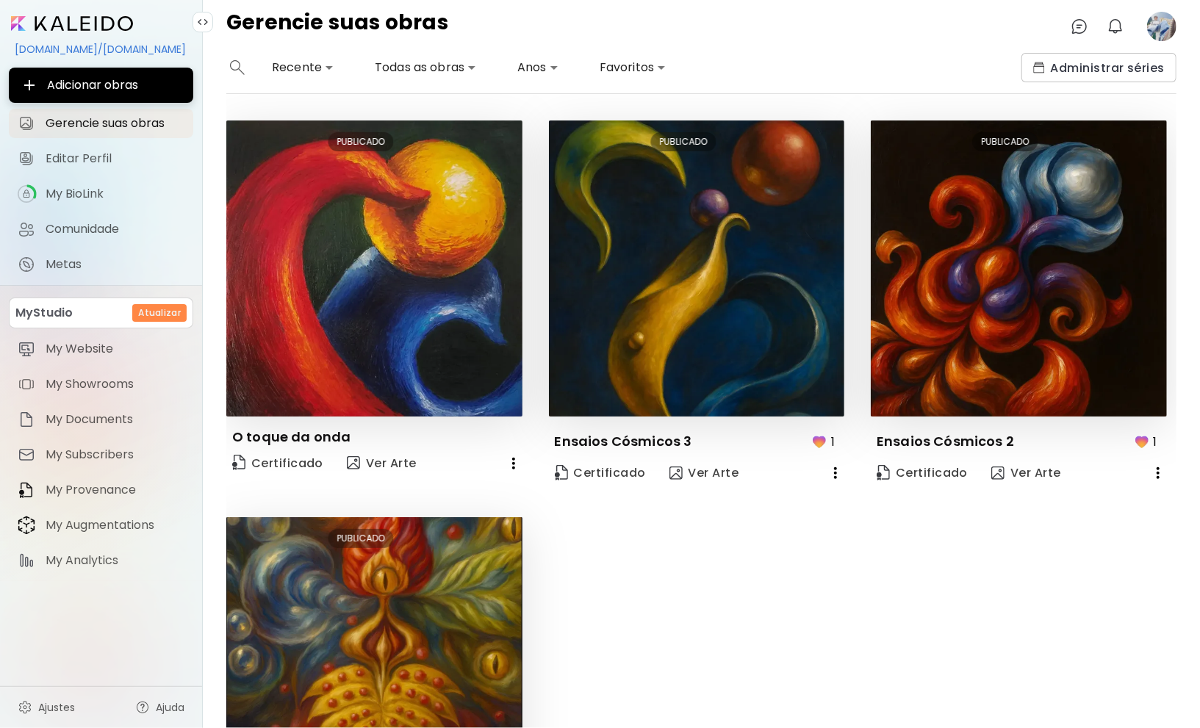
click at [157, 312] on h6 "Atualizar" at bounding box center [159, 312] width 43 height 13
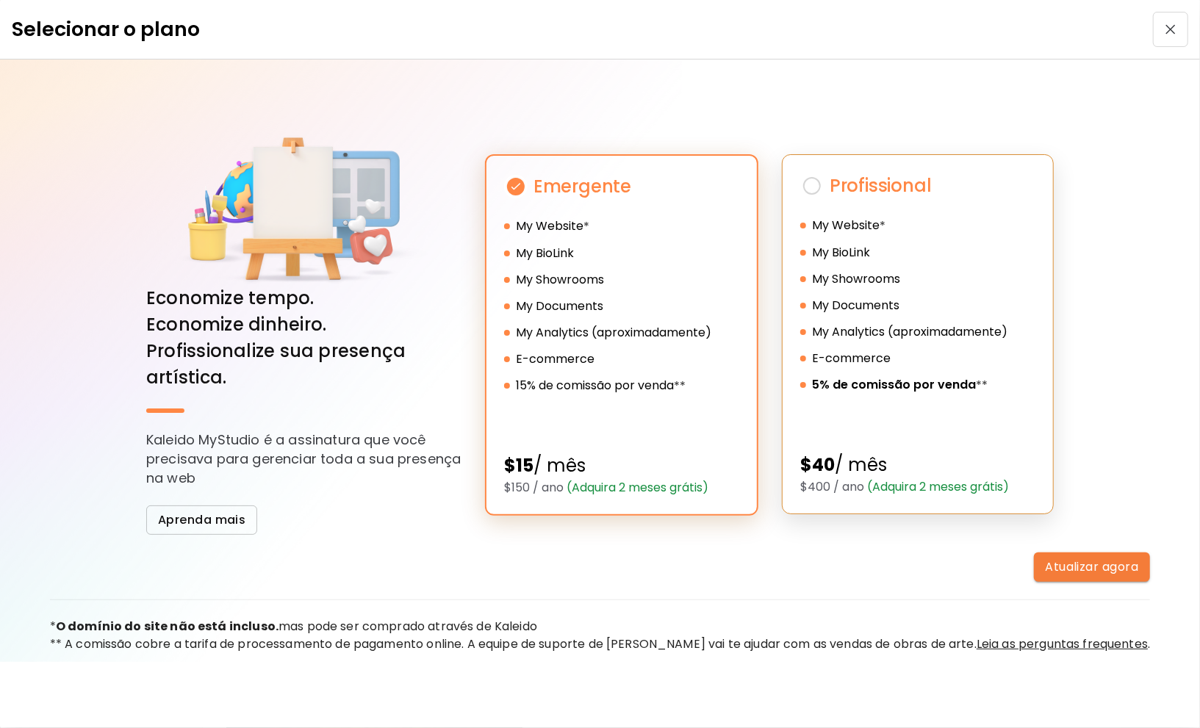
click at [806, 177] on img at bounding box center [812, 186] width 24 height 24
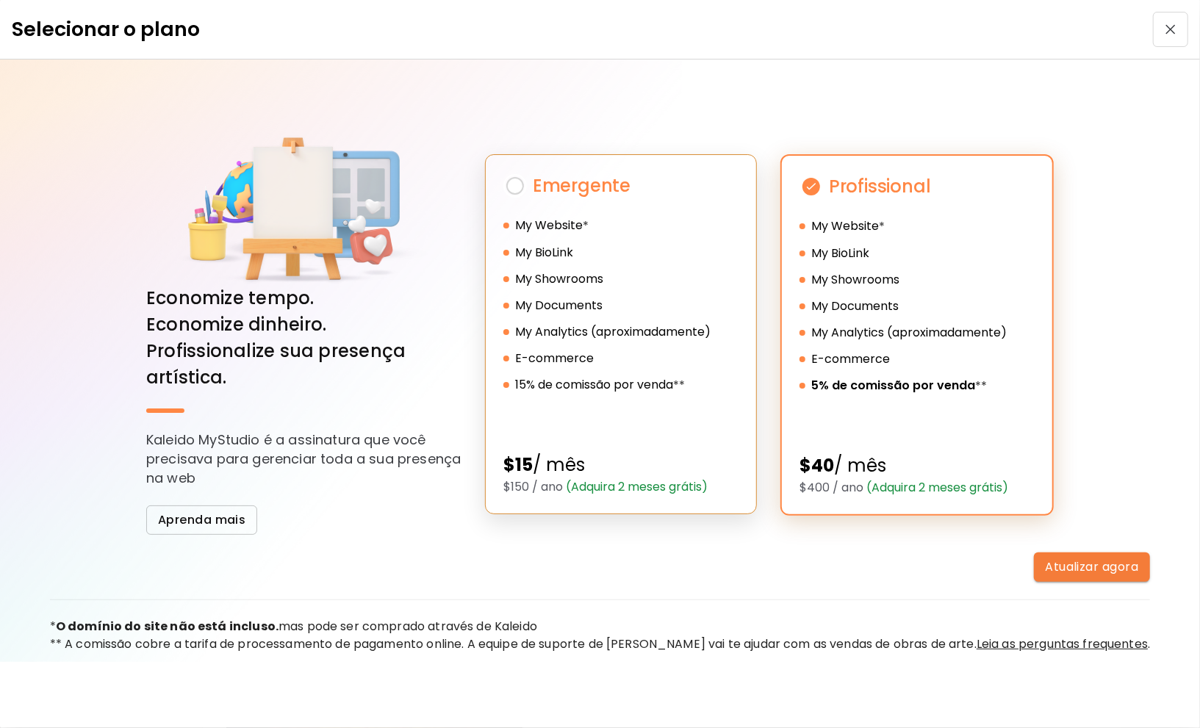
click at [523, 192] on img at bounding box center [515, 186] width 24 height 24
